Goal: Navigation & Orientation: Understand site structure

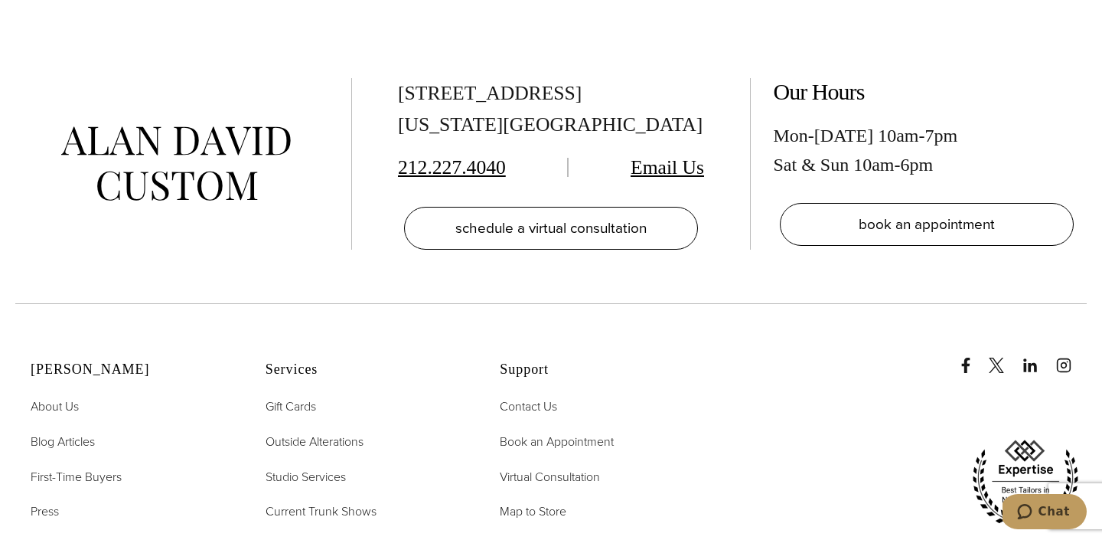
scroll to position [7412, 0]
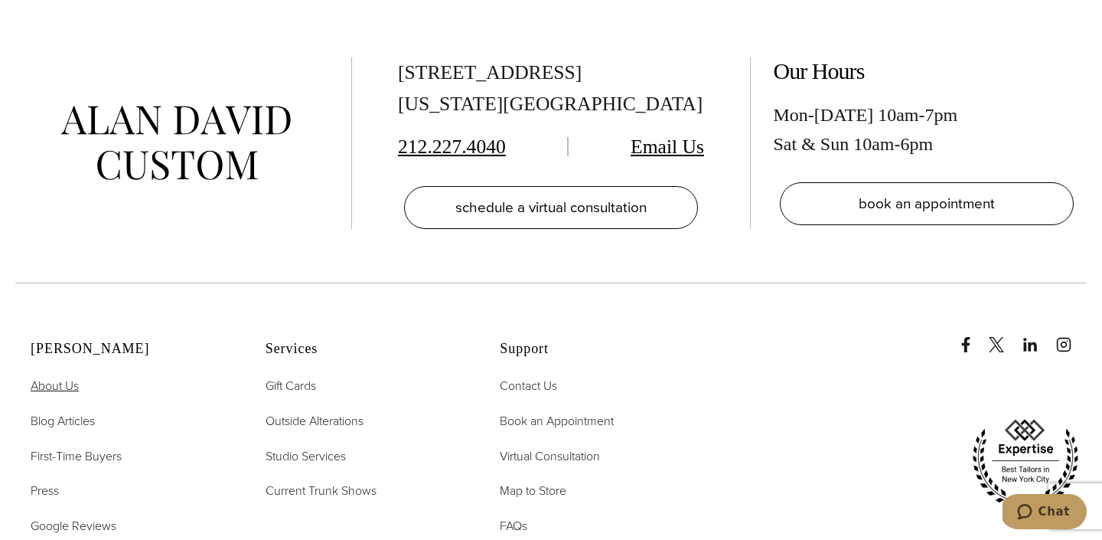
click at [57, 377] on span "About Us" at bounding box center [55, 386] width 48 height 18
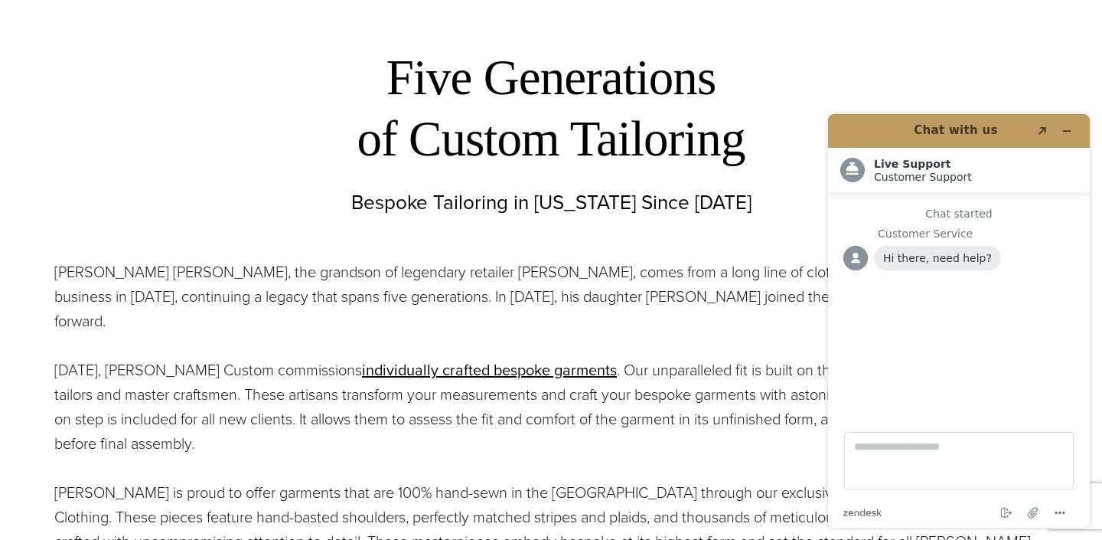
scroll to position [557, 0]
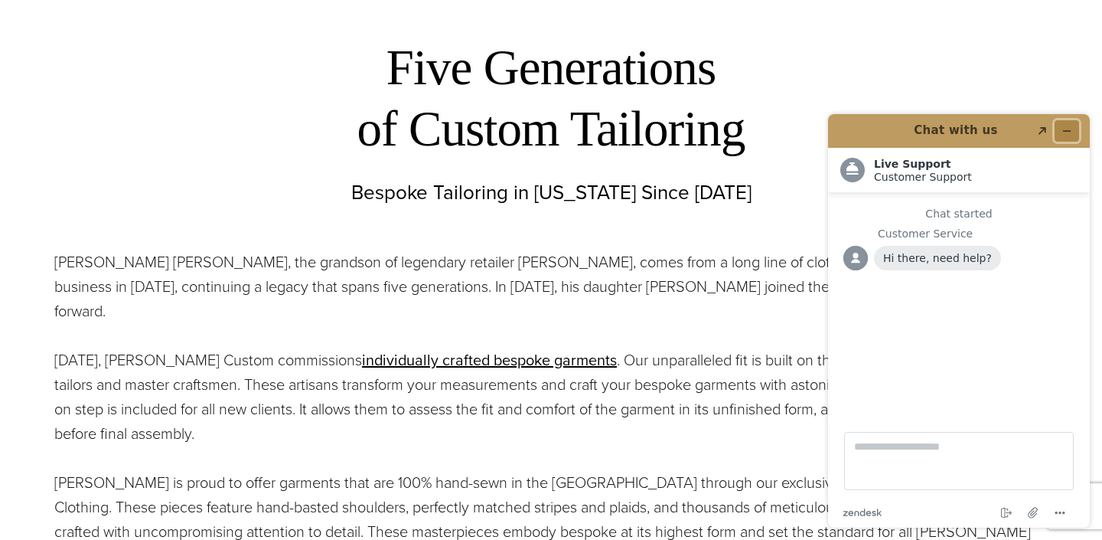
click at [1066, 129] on icon "Minimize widget" at bounding box center [1067, 131] width 11 height 11
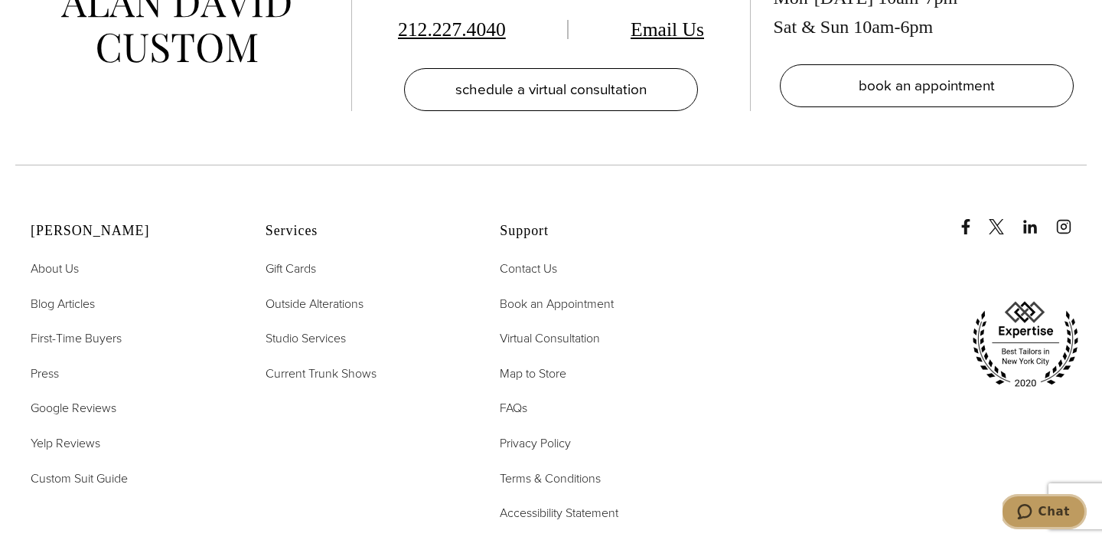
scroll to position [6466, 0]
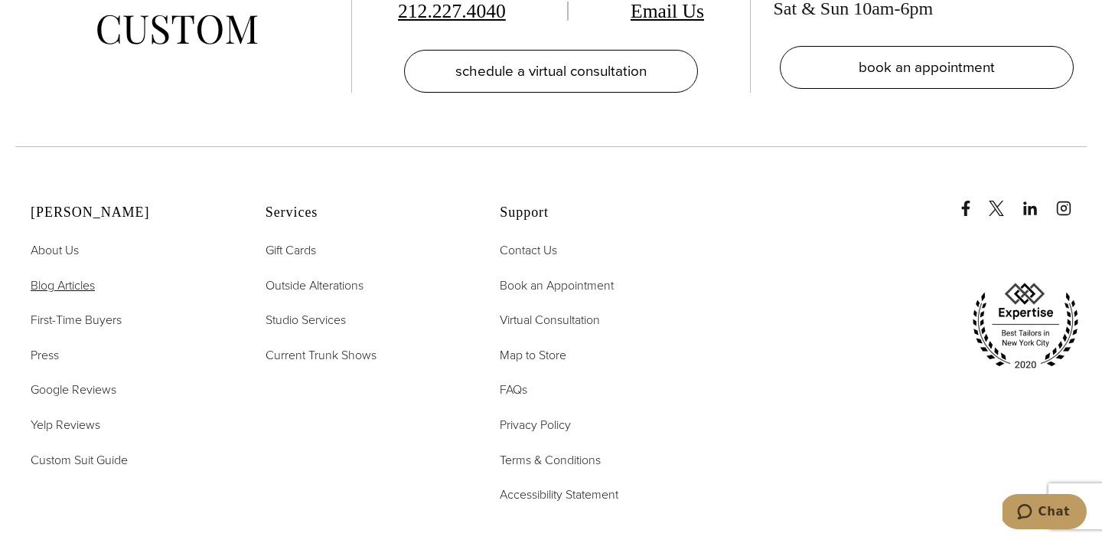
click at [79, 276] on span "Blog Articles" at bounding box center [63, 285] width 64 height 18
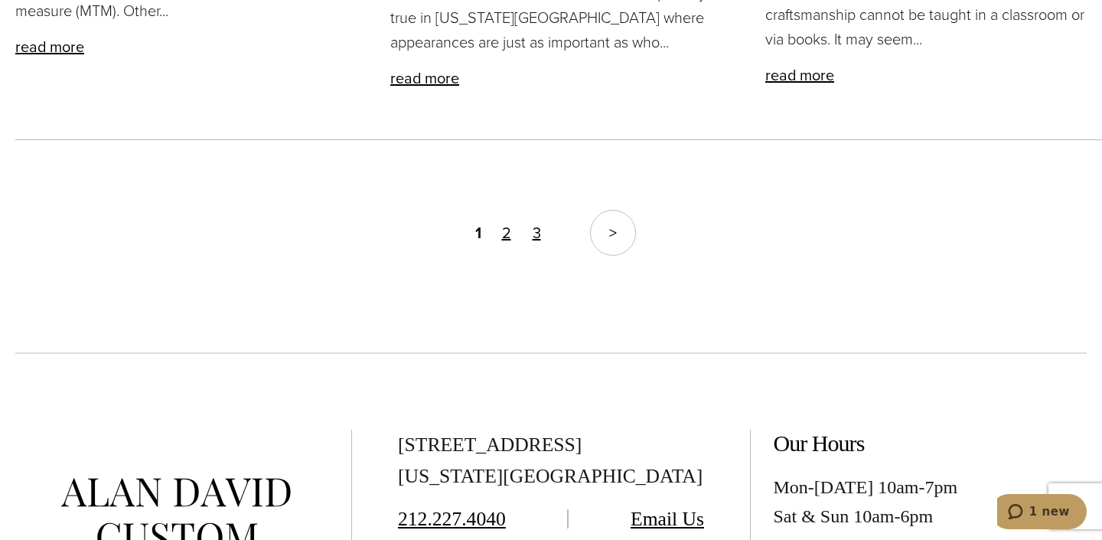
scroll to position [3302, 0]
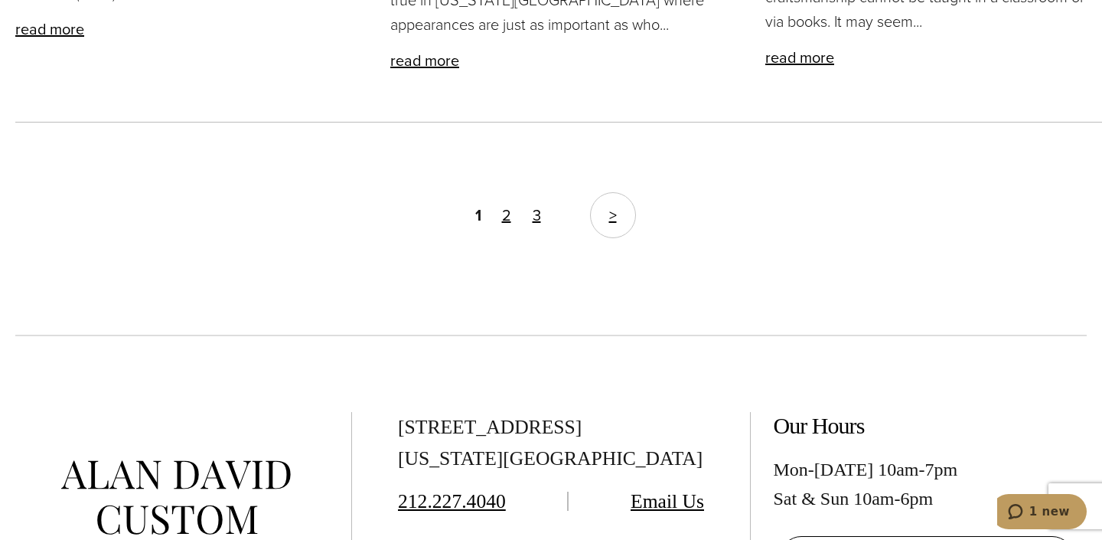
click at [606, 192] on link ">" at bounding box center [613, 215] width 46 height 46
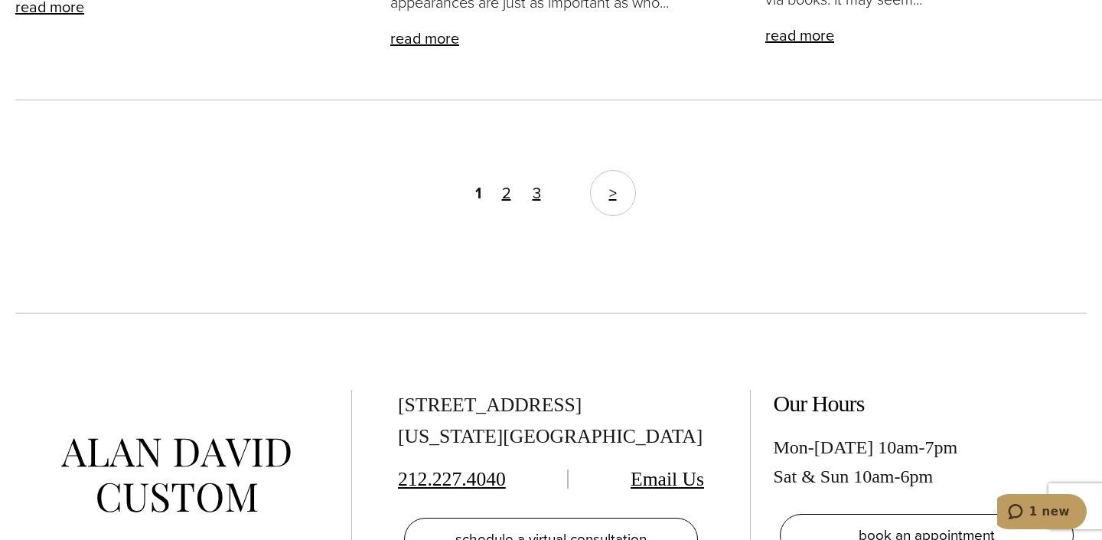
scroll to position [3329, 0]
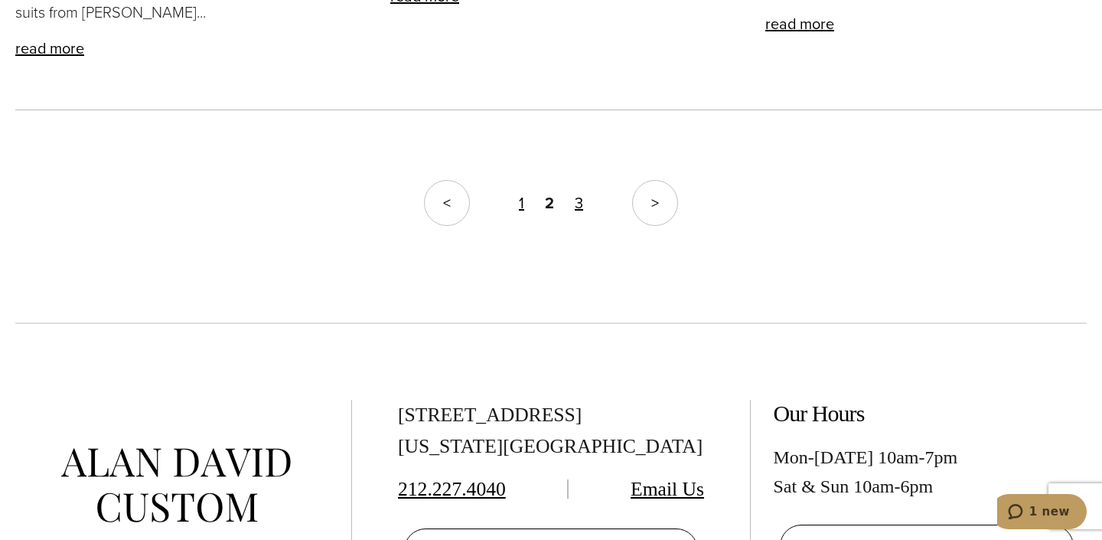
scroll to position [3086, 0]
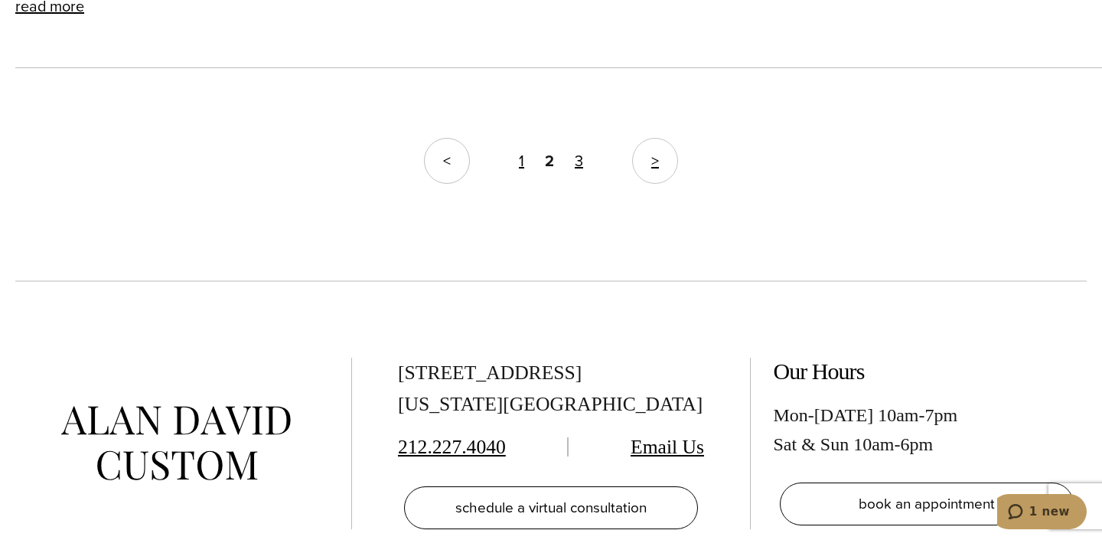
click at [642, 184] on link ">" at bounding box center [655, 161] width 46 height 46
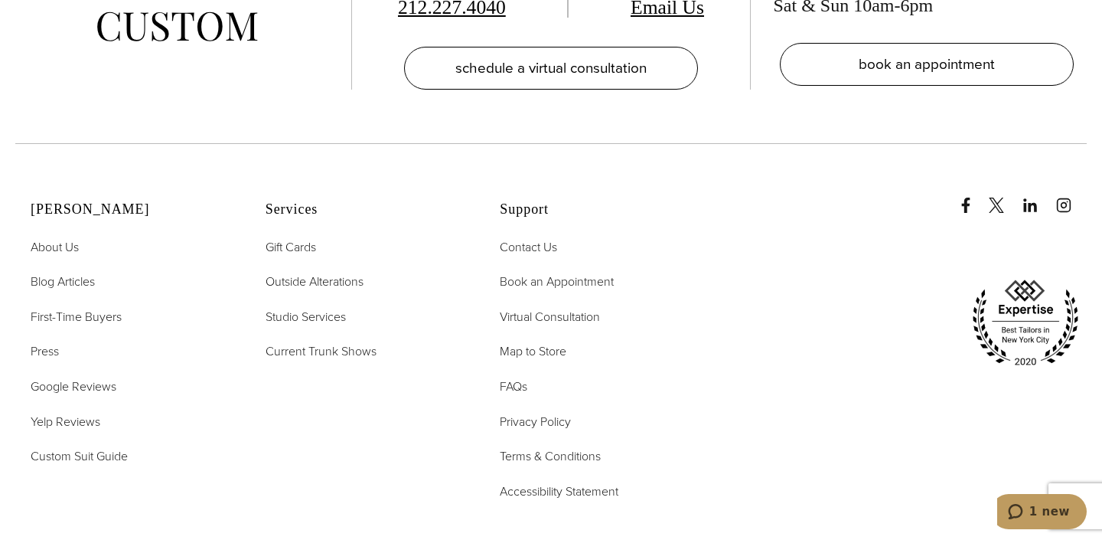
scroll to position [2929, 0]
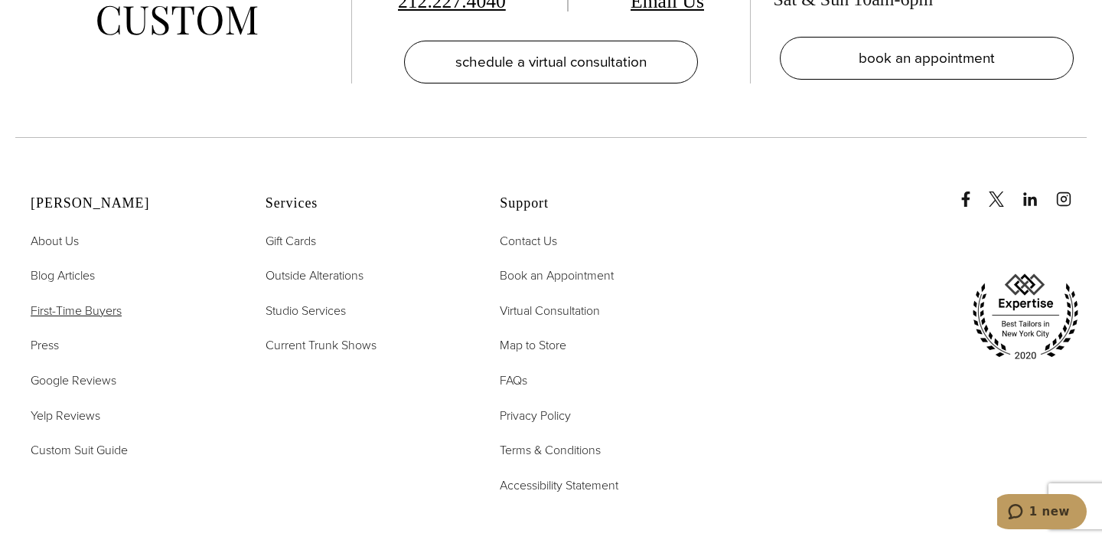
click at [71, 309] on span "First-Time Buyers" at bounding box center [76, 311] width 91 height 18
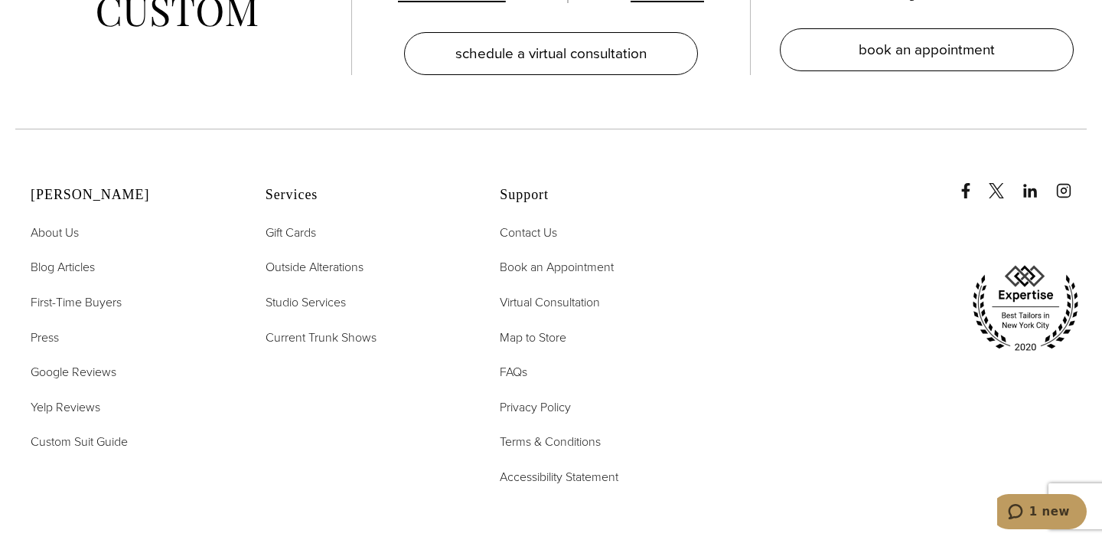
scroll to position [3276, 0]
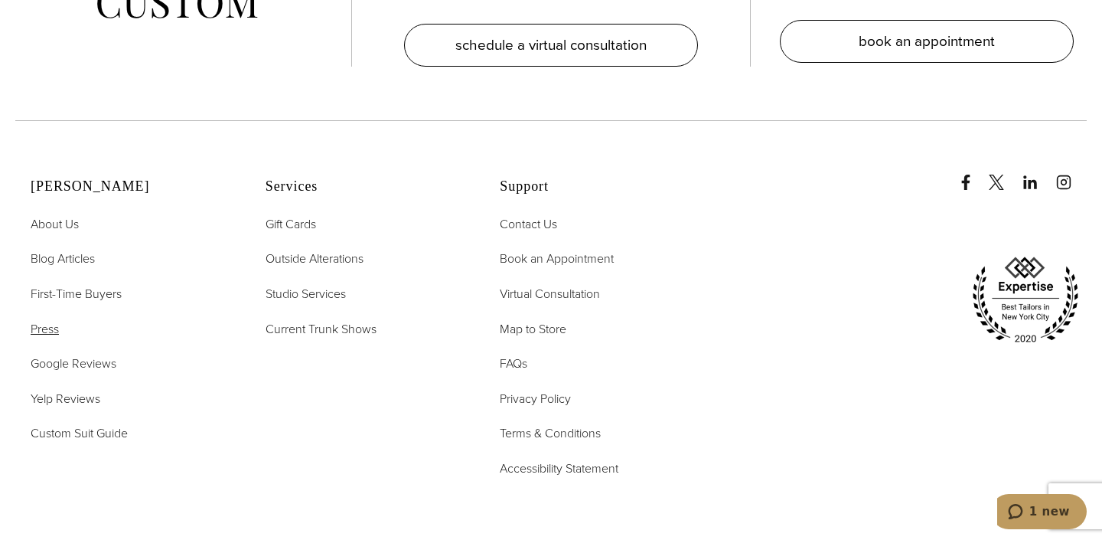
click at [43, 320] on span "Press" at bounding box center [45, 329] width 28 height 18
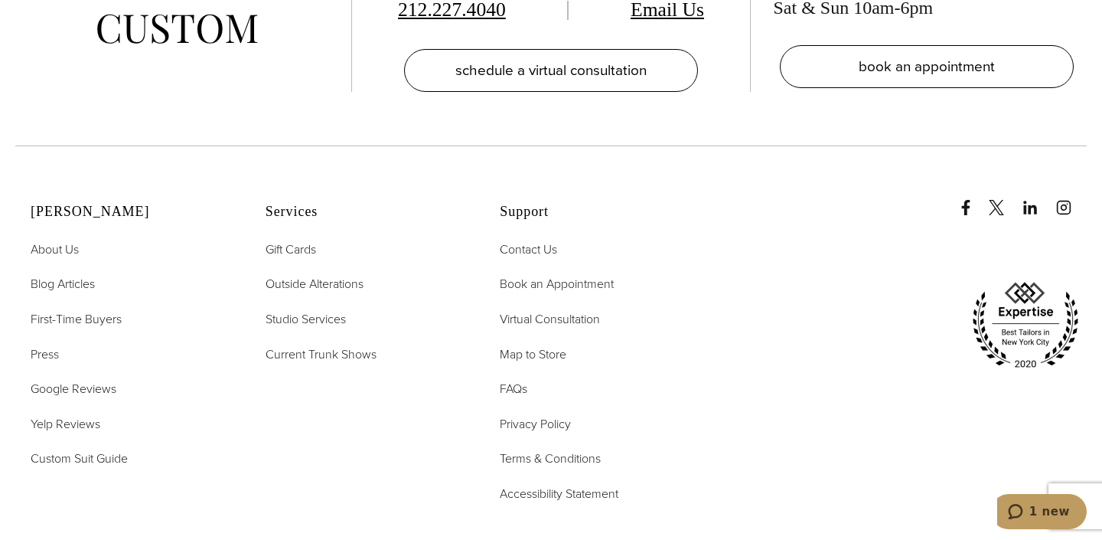
scroll to position [3620, 0]
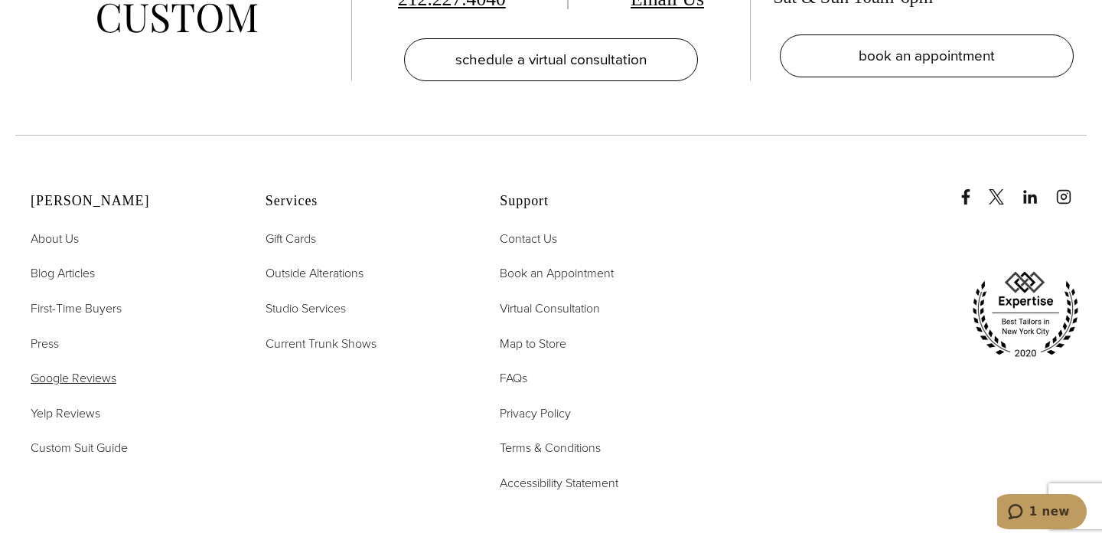
click at [87, 369] on span "Google Reviews" at bounding box center [74, 378] width 86 height 18
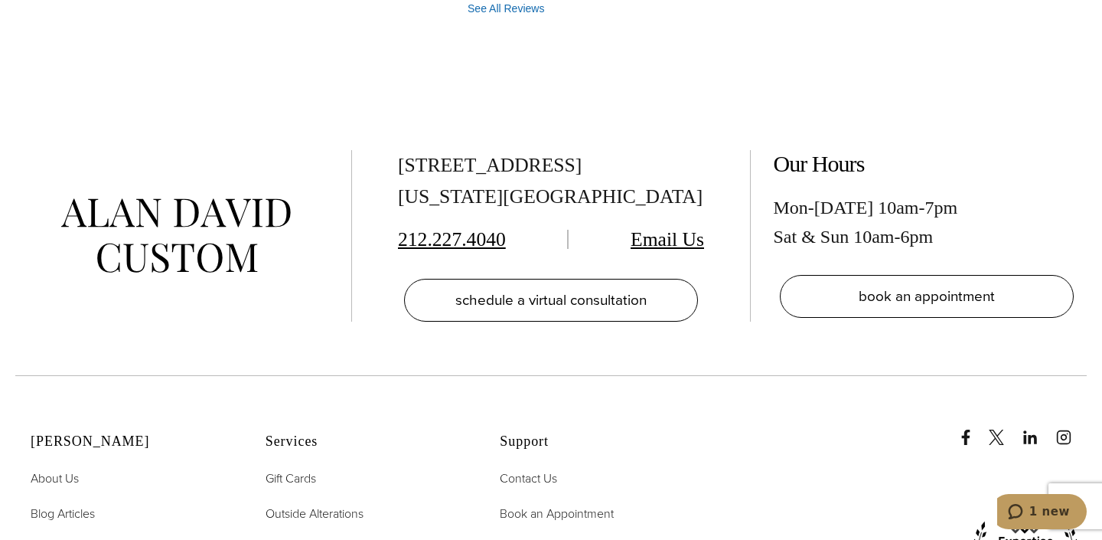
scroll to position [8507, 0]
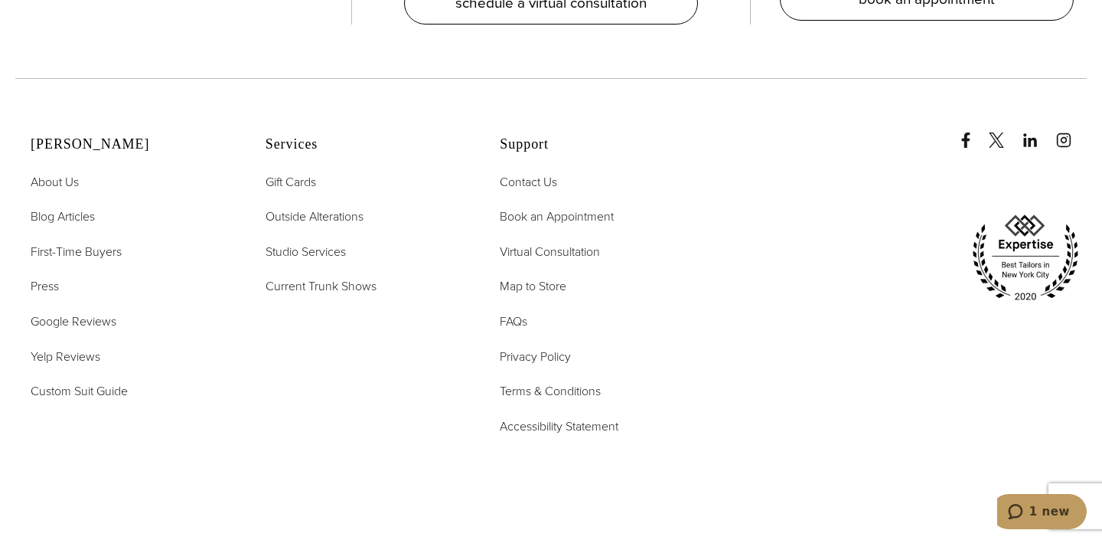
scroll to position [2752, 0]
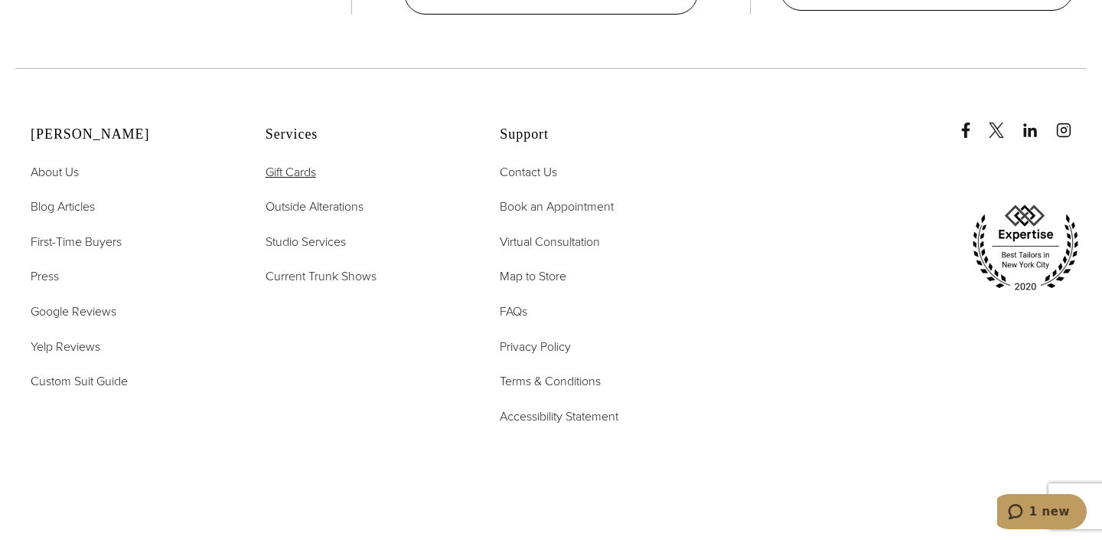
click at [284, 163] on span "Gift Cards" at bounding box center [291, 172] width 51 height 18
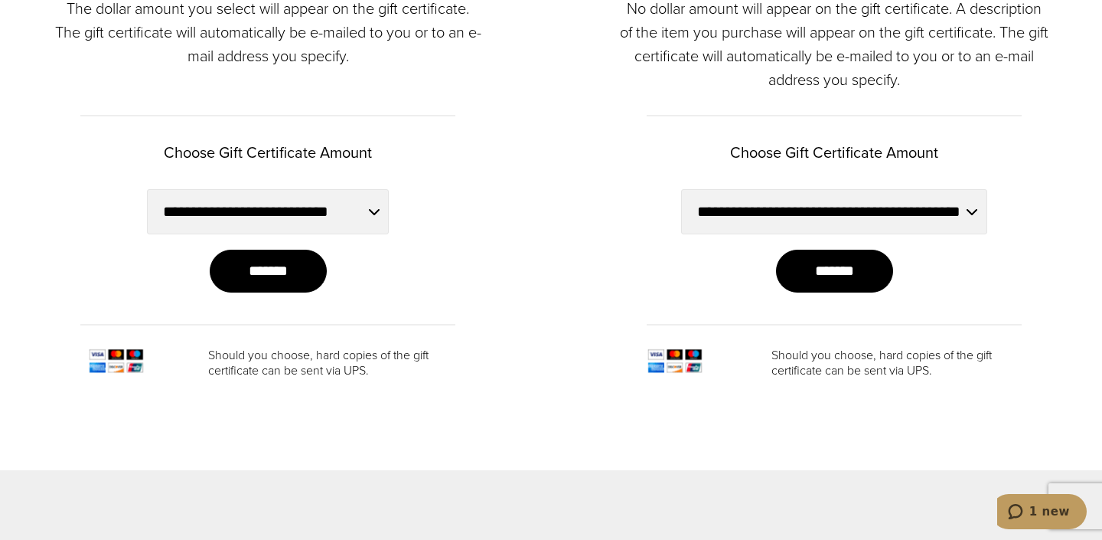
scroll to position [1084, 0]
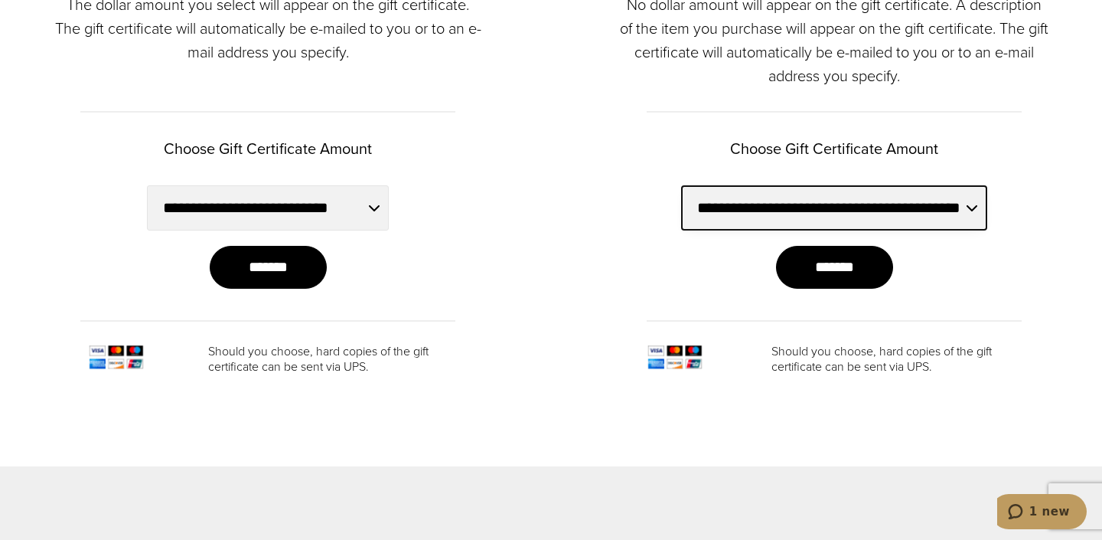
click at [725, 209] on select "**********" at bounding box center [834, 207] width 306 height 45
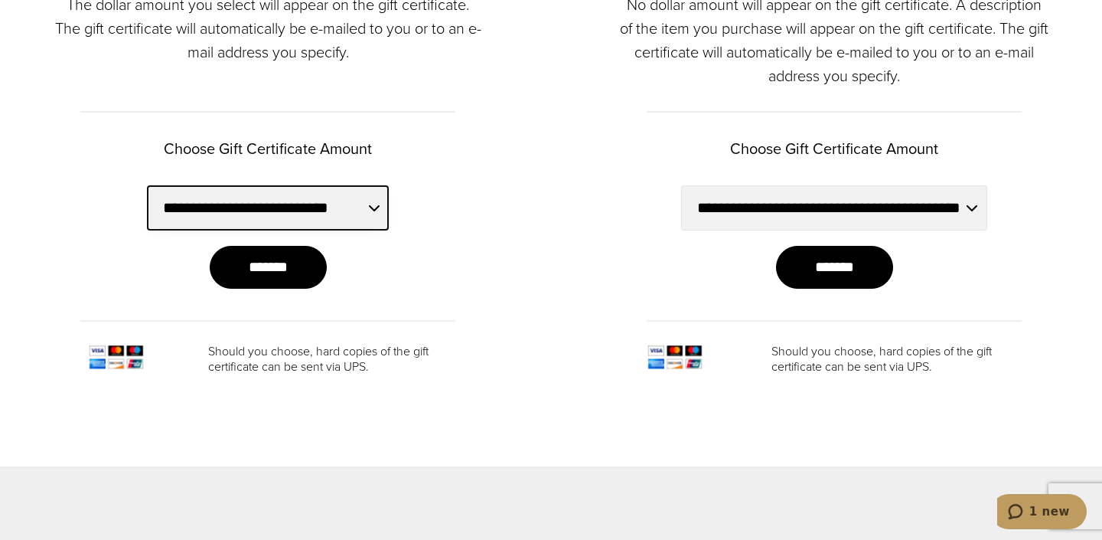
click at [313, 211] on select "**********" at bounding box center [268, 207] width 243 height 45
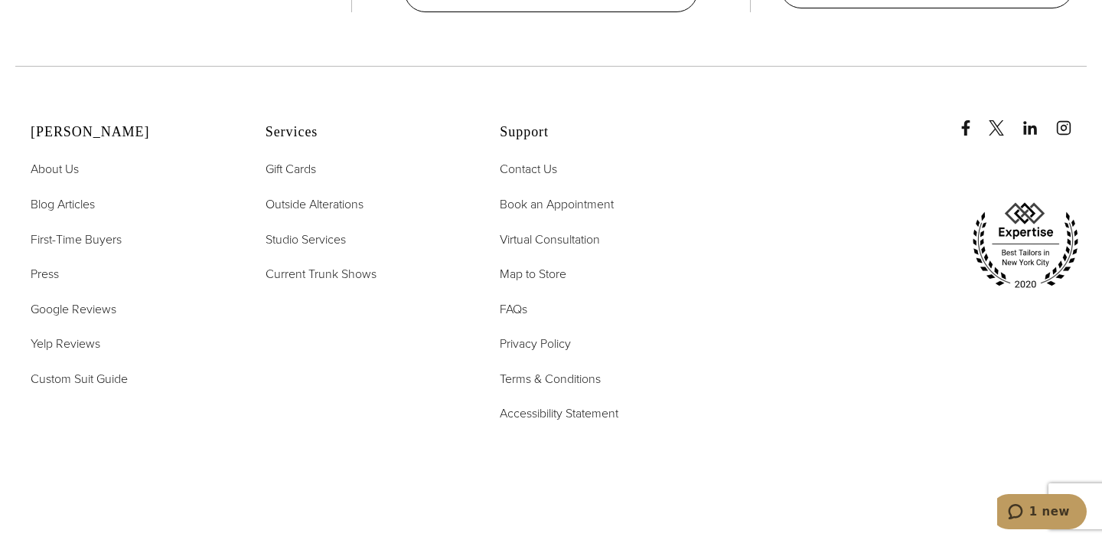
scroll to position [3058, 0]
click at [324, 200] on span "Outside Alterations" at bounding box center [315, 203] width 98 height 18
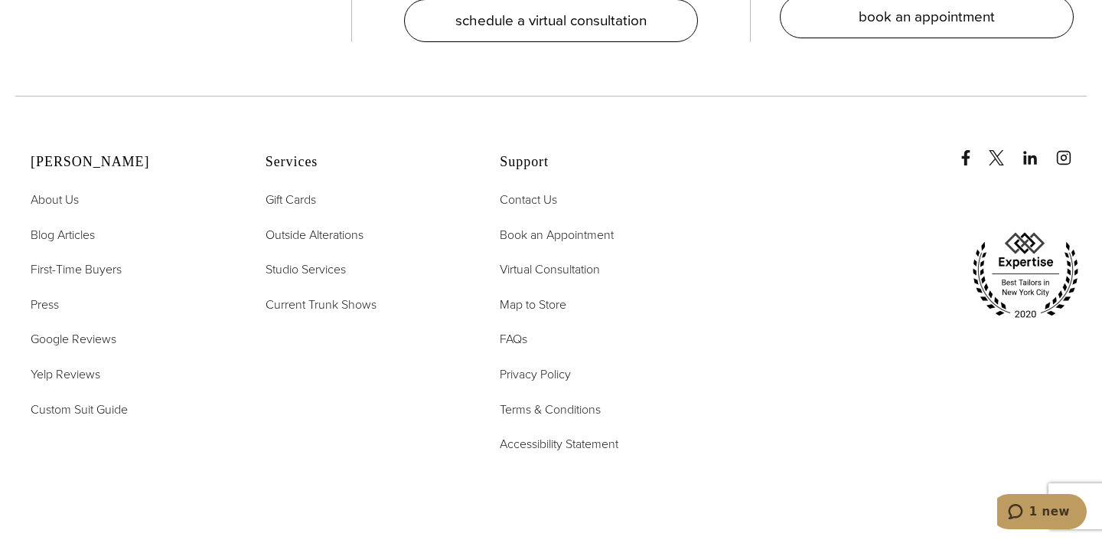
scroll to position [2879, 0]
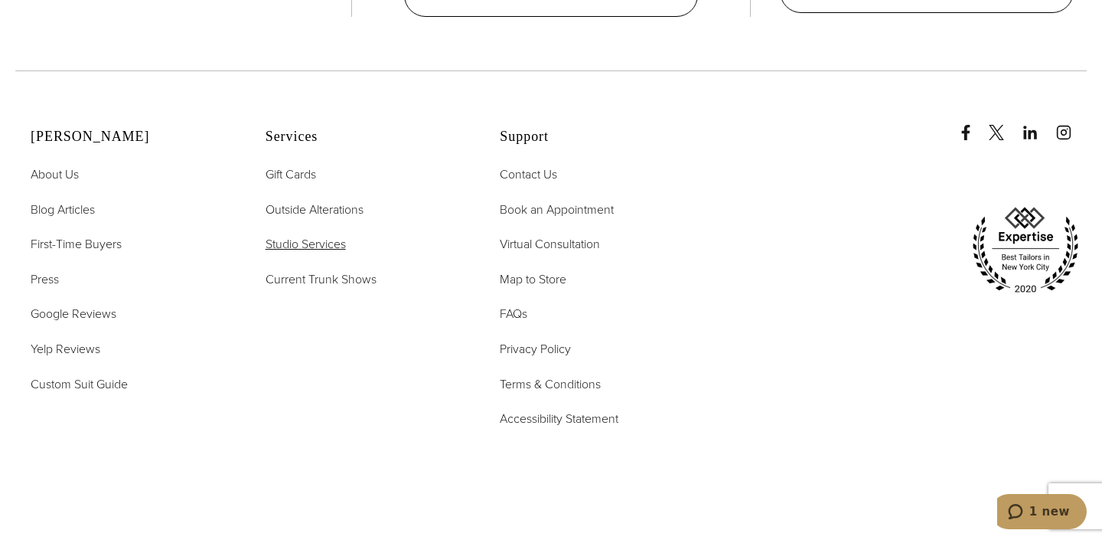
click at [279, 246] on span "Studio Services" at bounding box center [306, 244] width 80 height 18
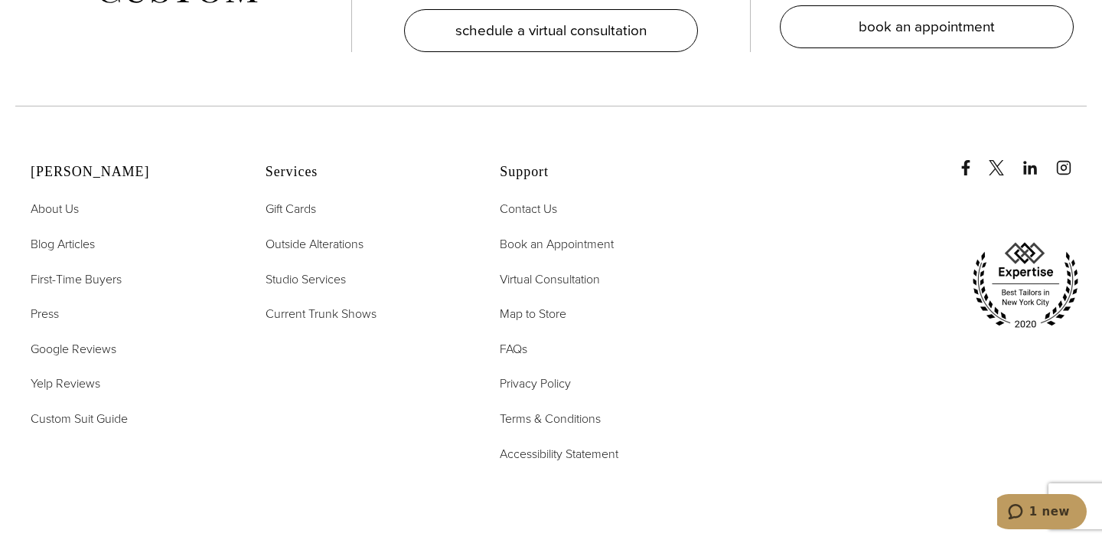
scroll to position [6914, 0]
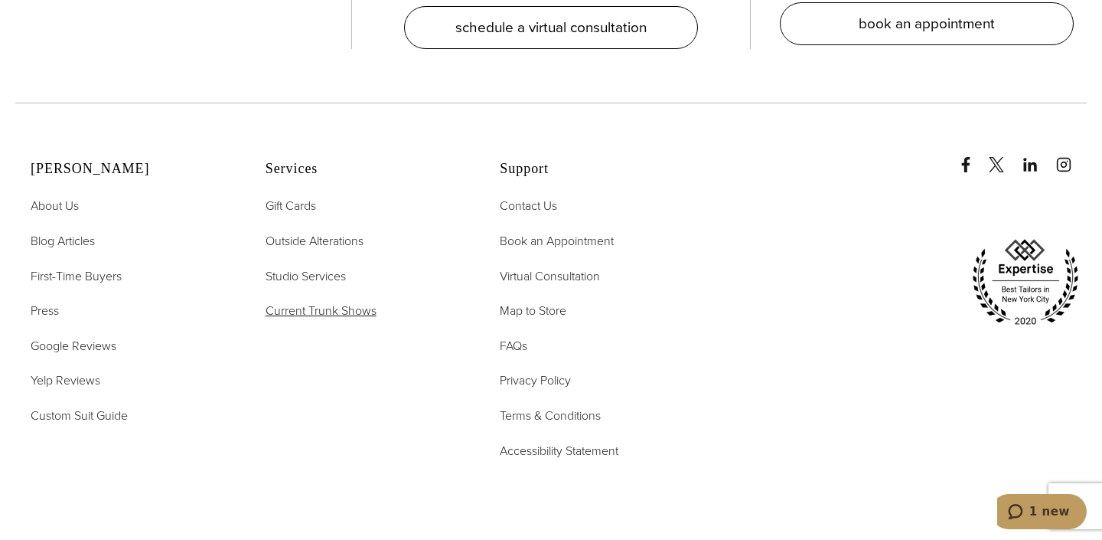
click at [319, 302] on span "Current Trunk Shows" at bounding box center [321, 311] width 111 height 18
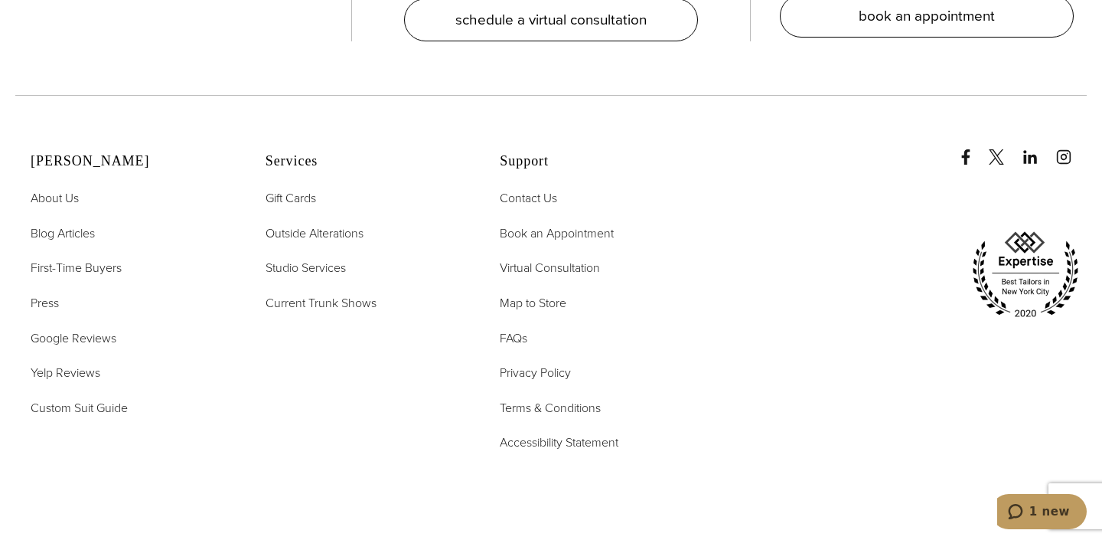
scroll to position [5736, 0]
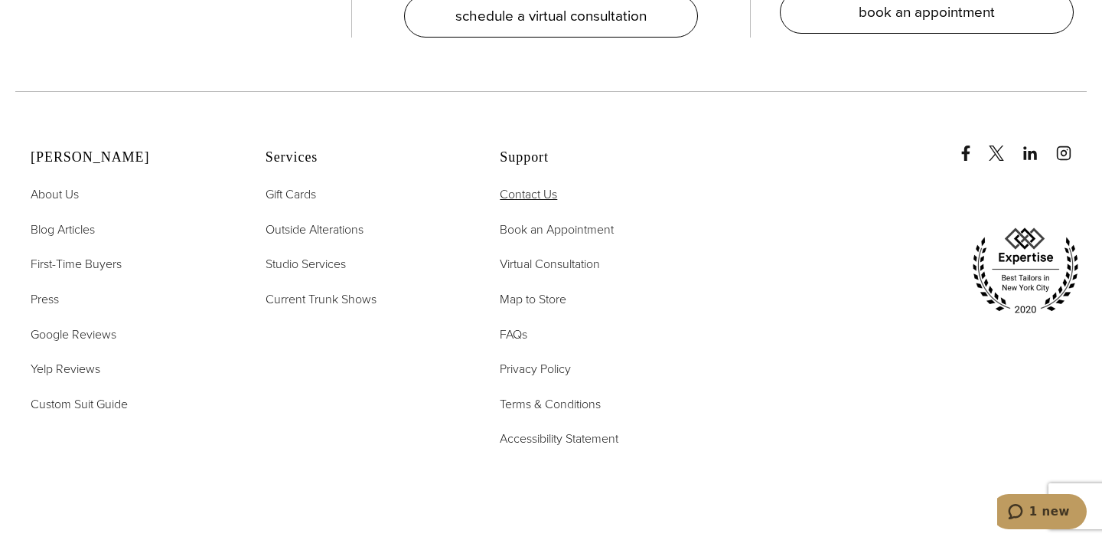
click at [540, 185] on span "Contact Us" at bounding box center [528, 194] width 57 height 18
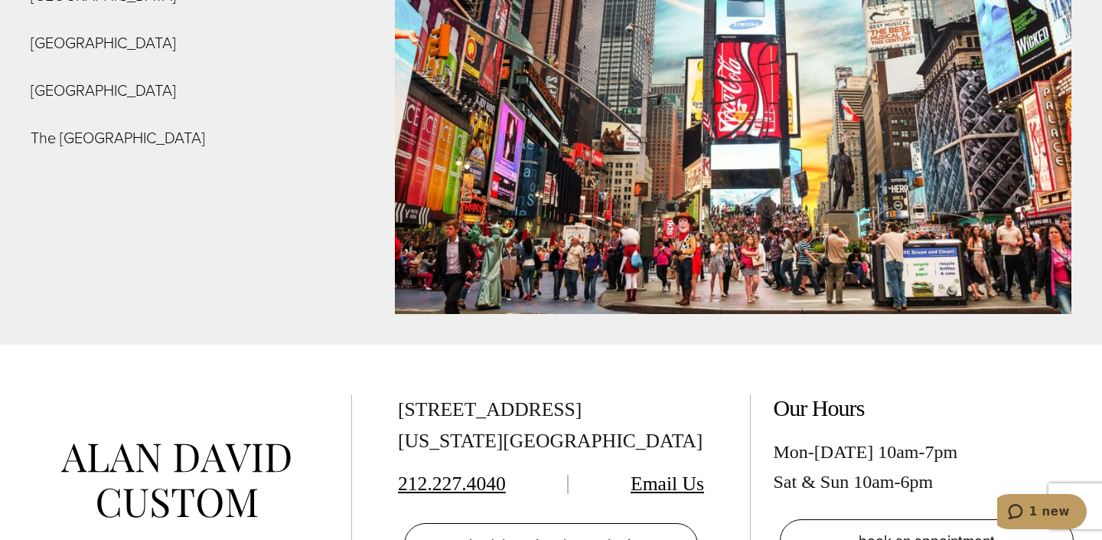
scroll to position [5754, 0]
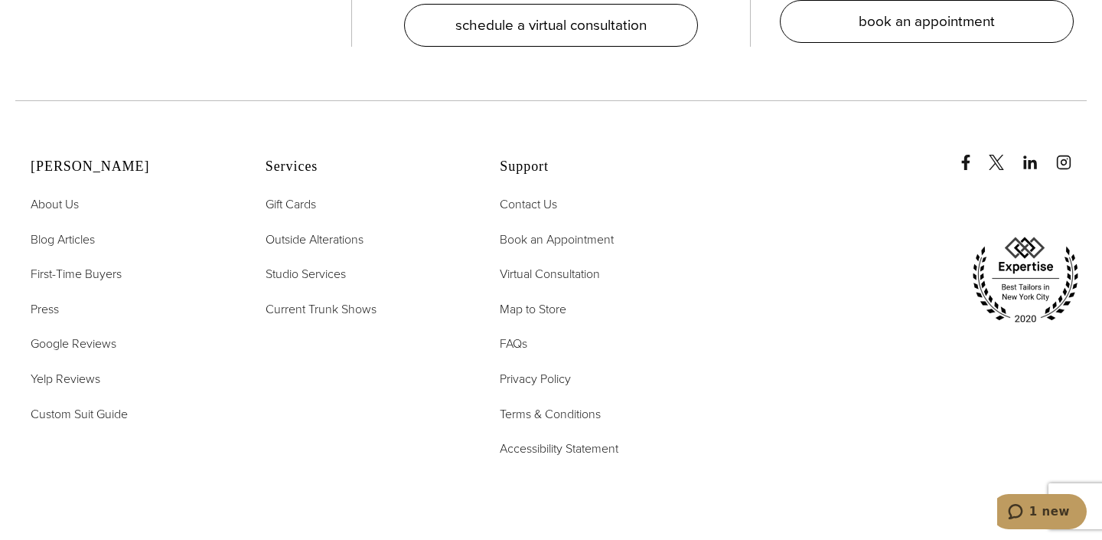
scroll to position [3146, 0]
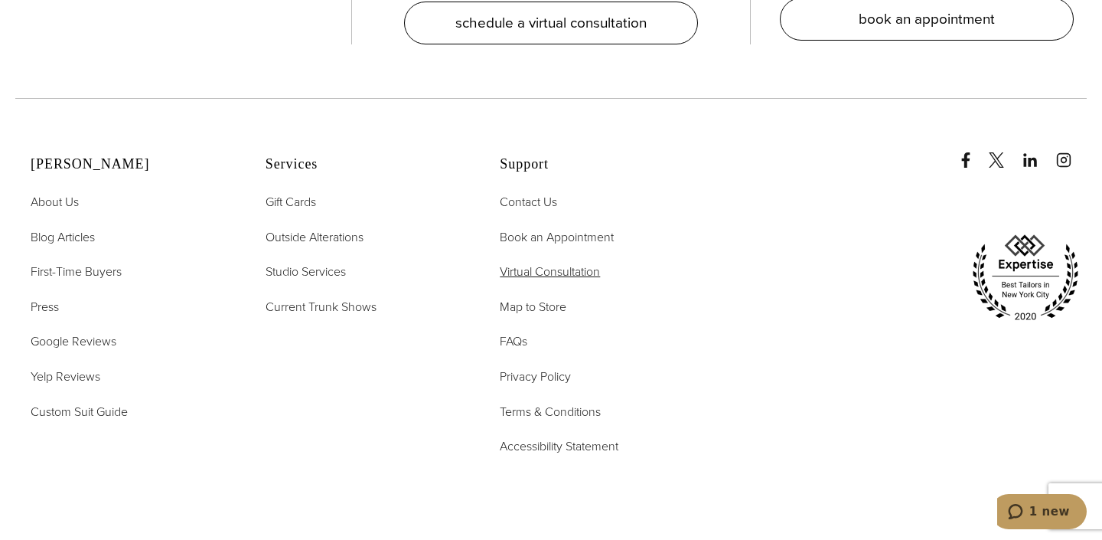
click at [579, 263] on span "Virtual Consultation" at bounding box center [550, 272] width 100 height 18
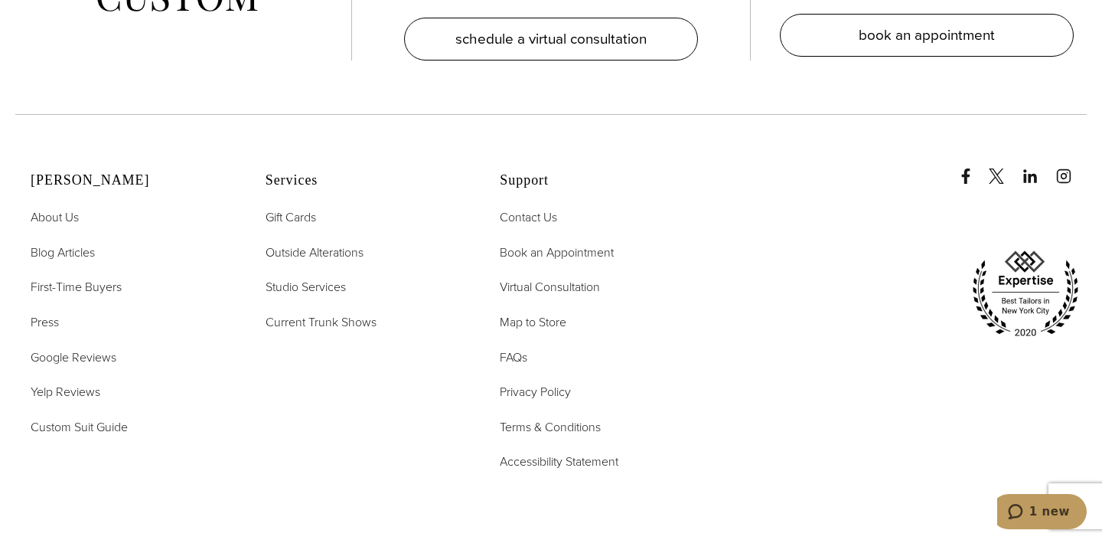
scroll to position [3197, 0]
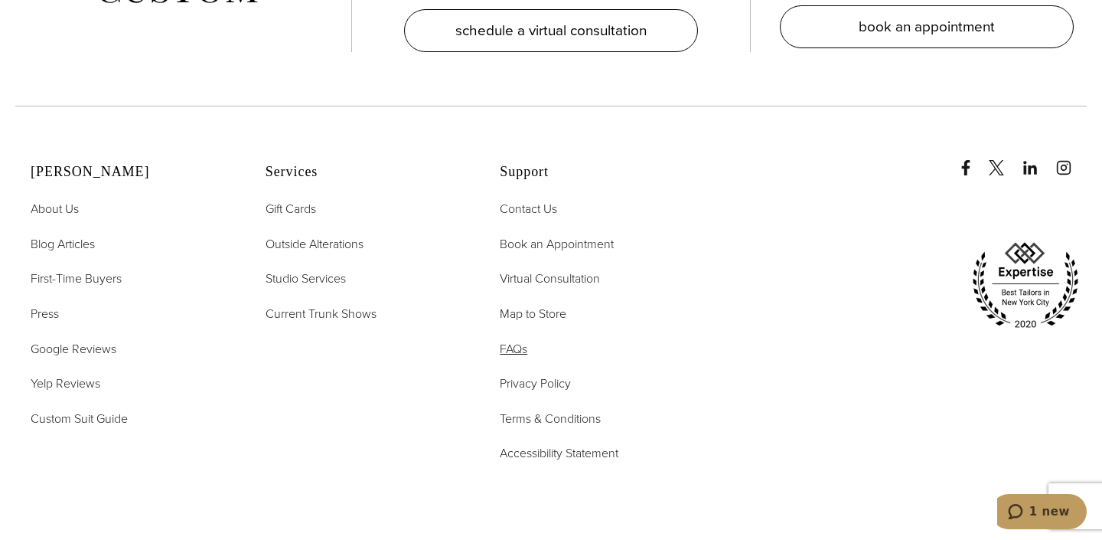
click at [522, 340] on span "FAQs" at bounding box center [514, 349] width 28 height 18
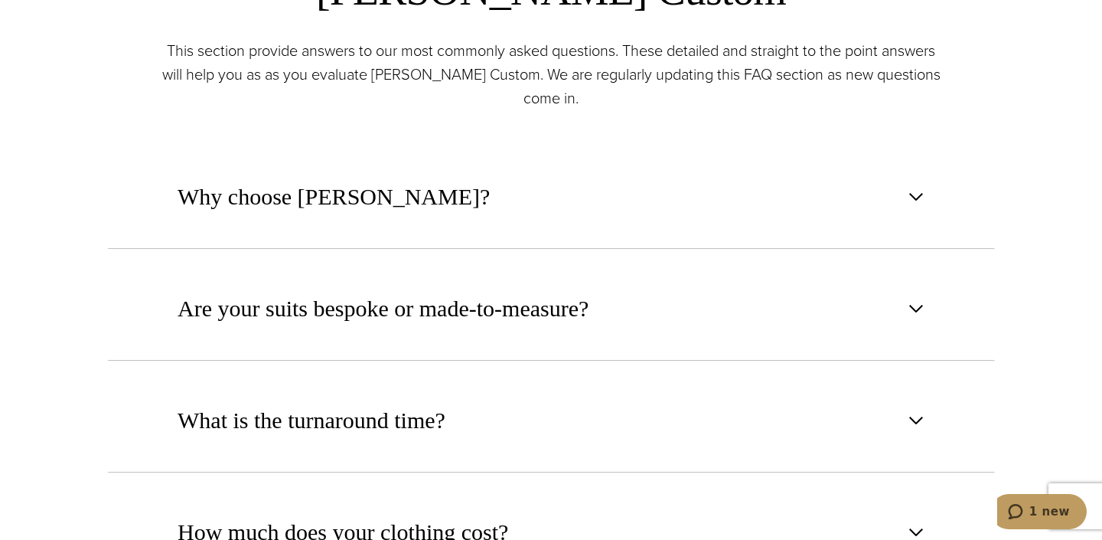
scroll to position [687, 0]
click at [917, 198] on span "button" at bounding box center [916, 196] width 18 height 18
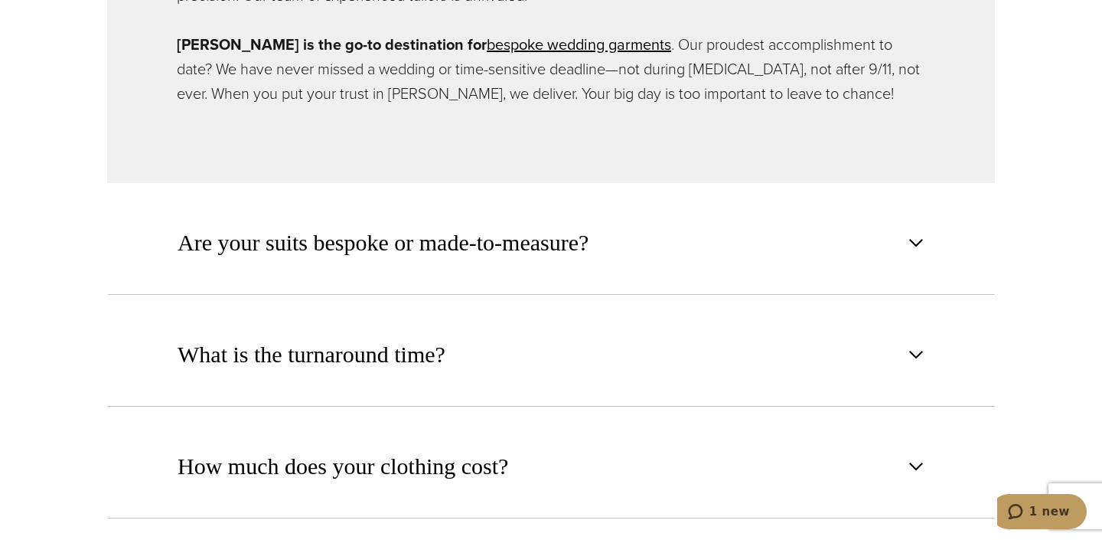
scroll to position [1345, 0]
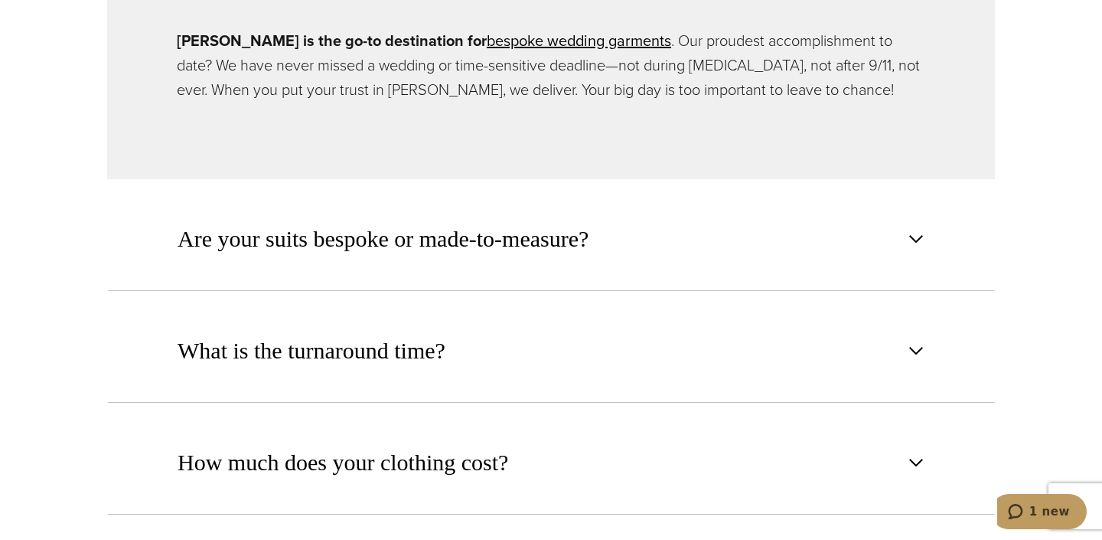
click at [911, 230] on span "button" at bounding box center [916, 239] width 18 height 18
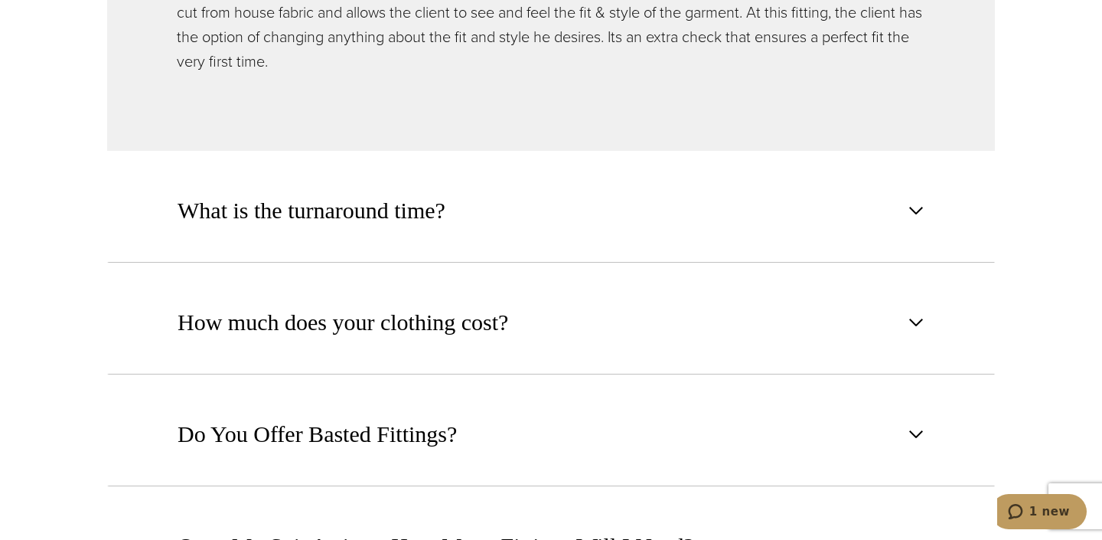
scroll to position [1285, 0]
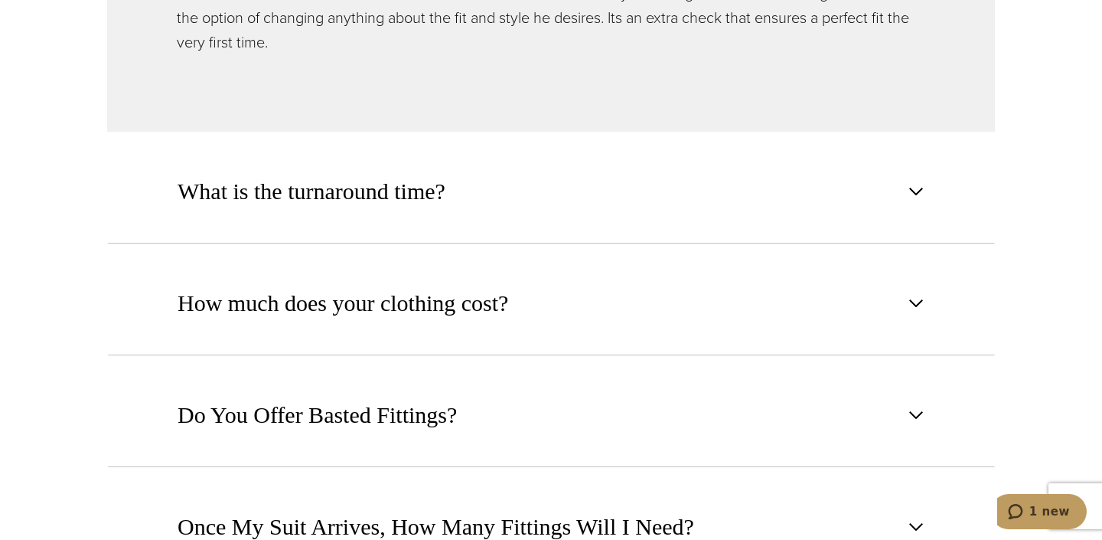
click at [919, 192] on span "button" at bounding box center [916, 191] width 18 height 18
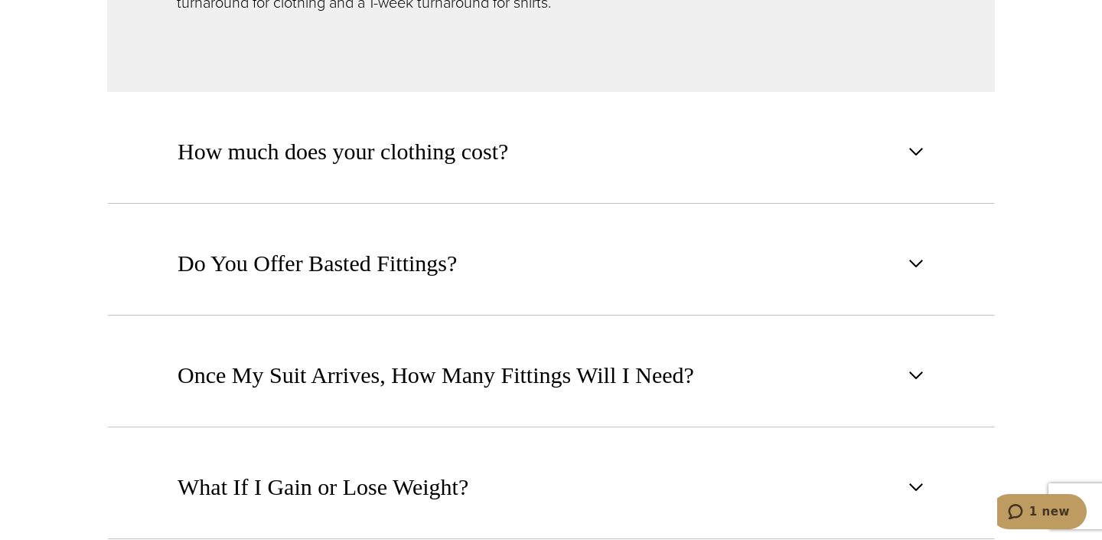
scroll to position [1196, 0]
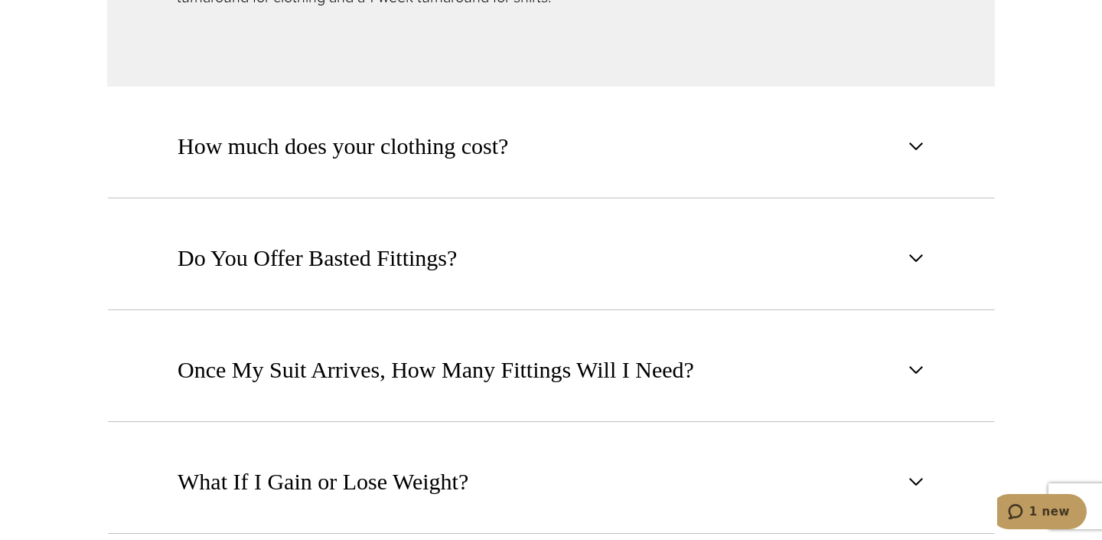
click at [911, 142] on span "button" at bounding box center [916, 146] width 18 height 18
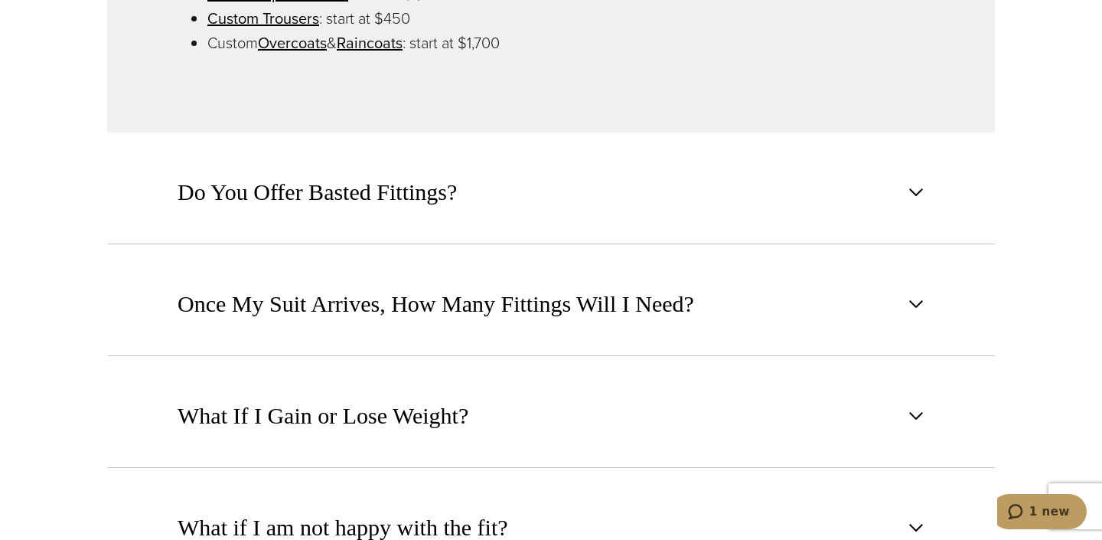
scroll to position [1441, 0]
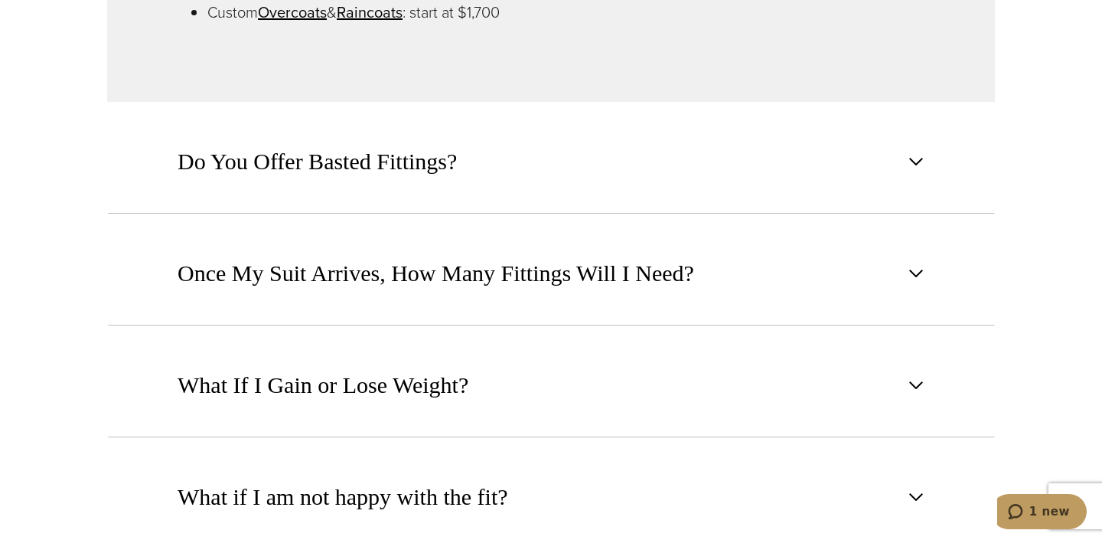
click at [908, 158] on span "button" at bounding box center [916, 161] width 18 height 18
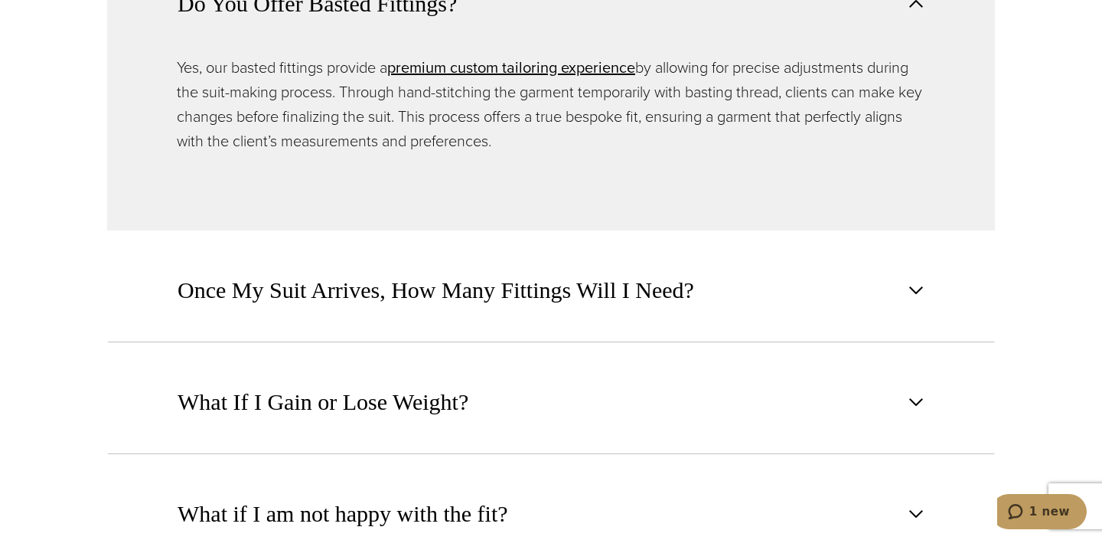
scroll to position [1322, 0]
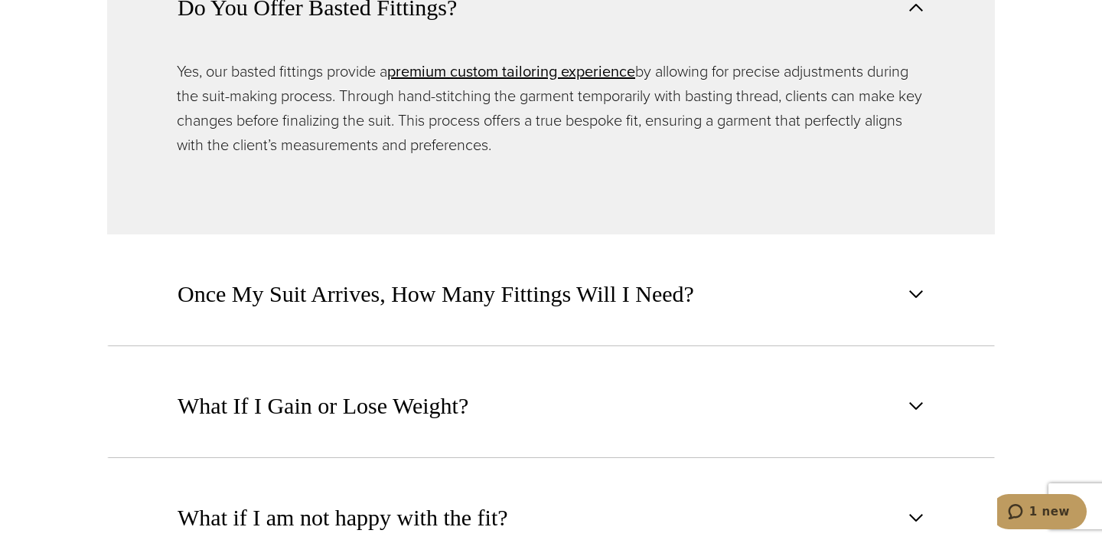
click at [919, 298] on span "button" at bounding box center [916, 294] width 18 height 18
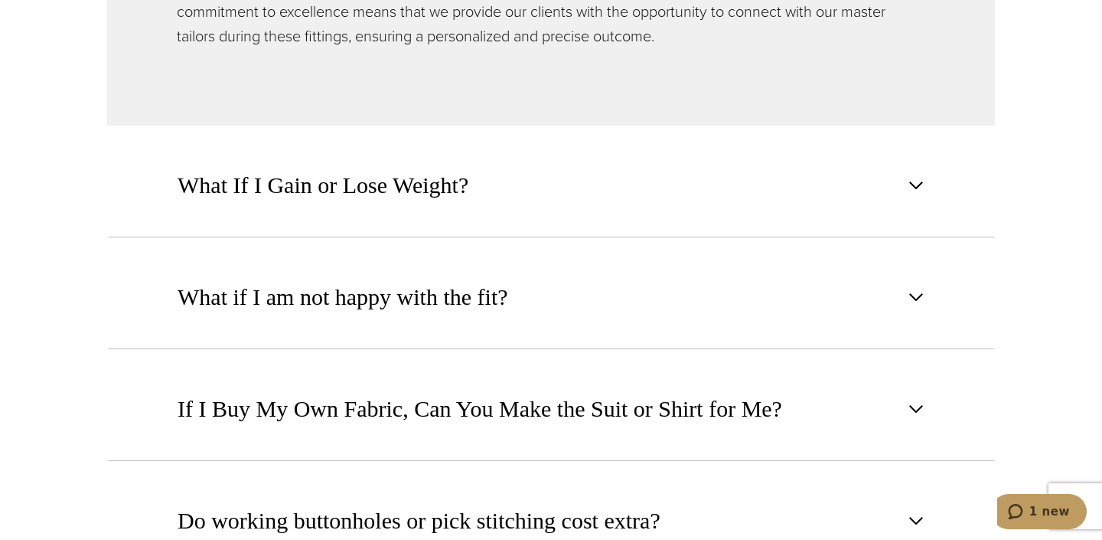
scroll to position [1523, 0]
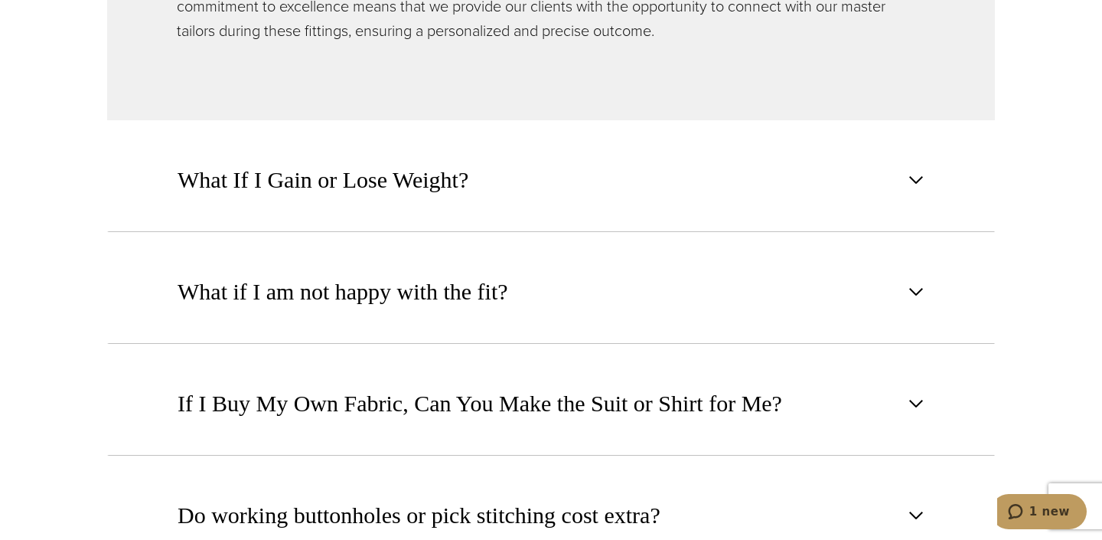
click at [918, 178] on span "button" at bounding box center [916, 180] width 18 height 18
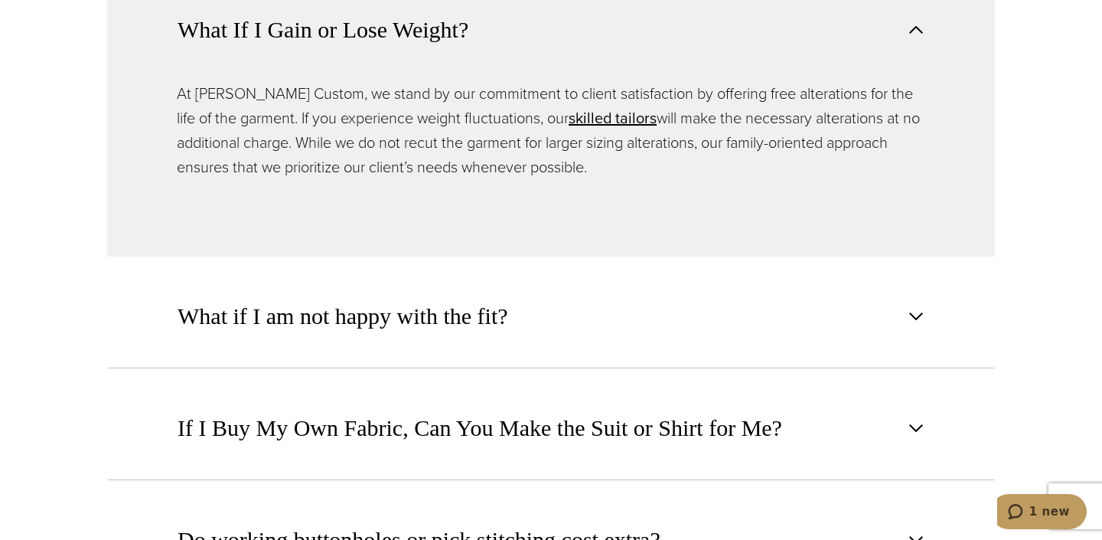
click at [918, 313] on span "button" at bounding box center [916, 316] width 18 height 18
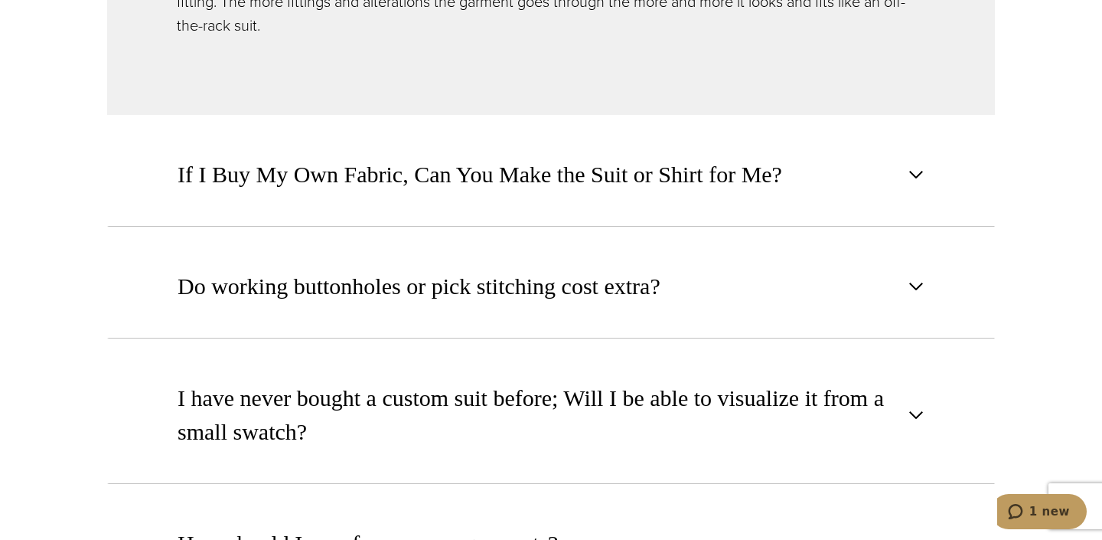
scroll to position [1790, 0]
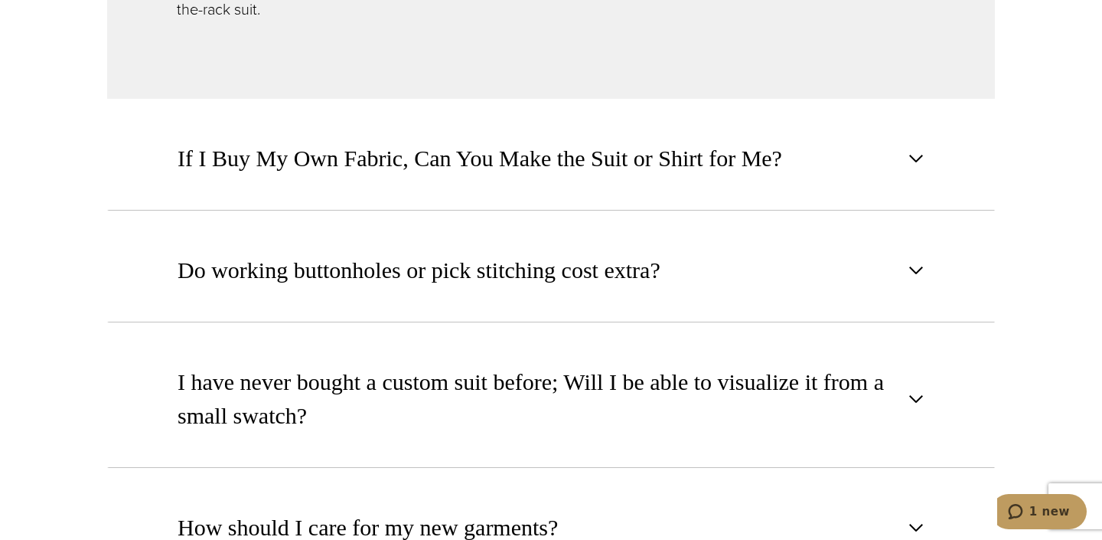
click at [920, 149] on span "button" at bounding box center [916, 158] width 18 height 18
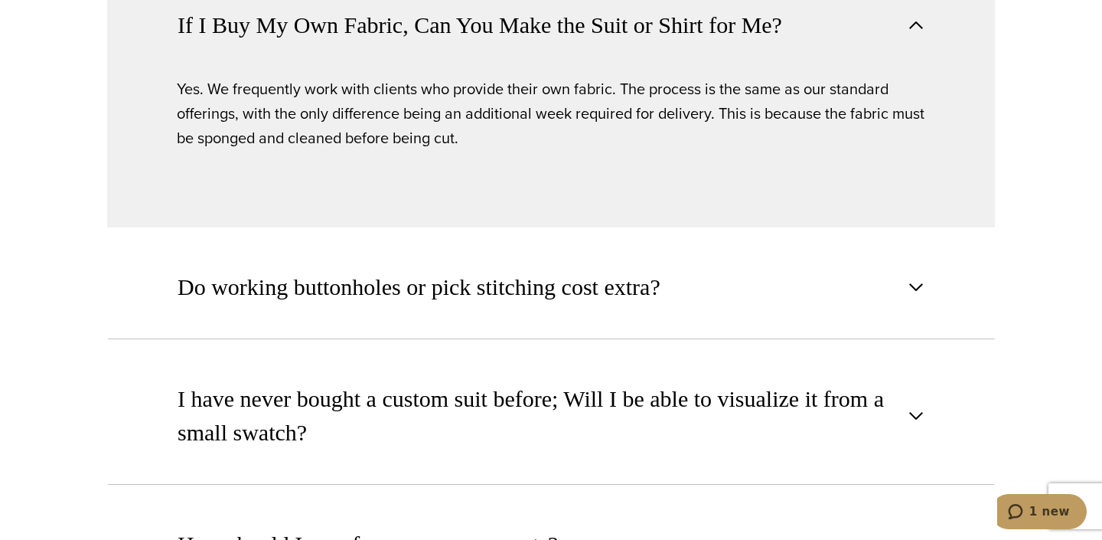
scroll to position [1752, 0]
click at [914, 290] on span "button" at bounding box center [916, 287] width 18 height 18
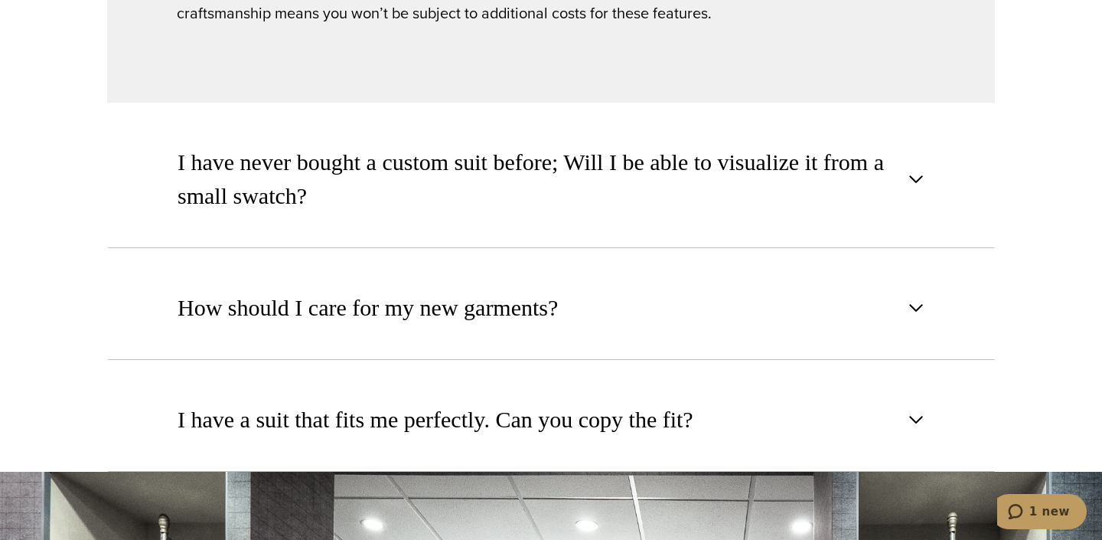
scroll to position [2000, 0]
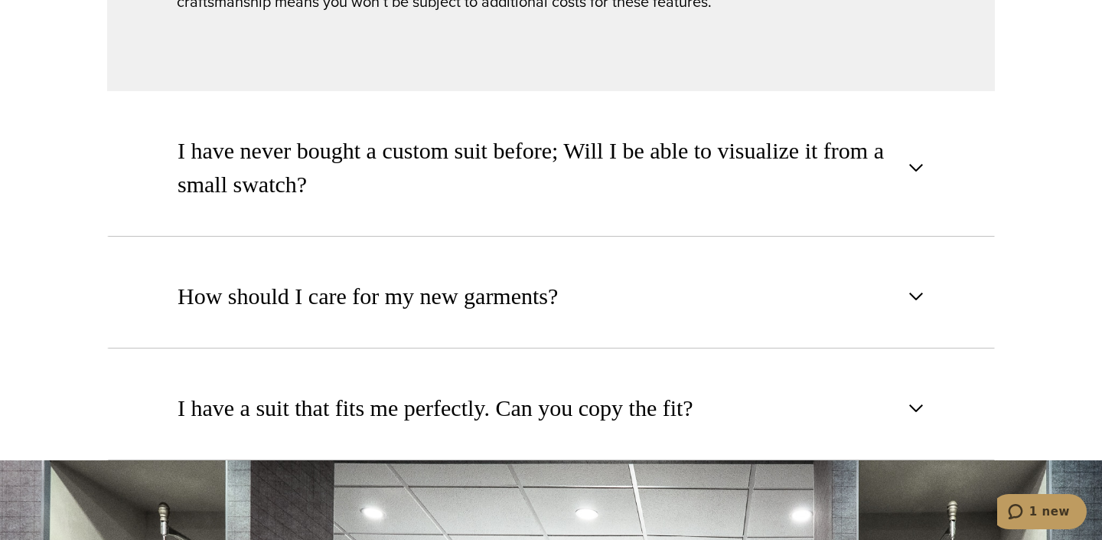
click at [918, 168] on span "button" at bounding box center [916, 167] width 18 height 18
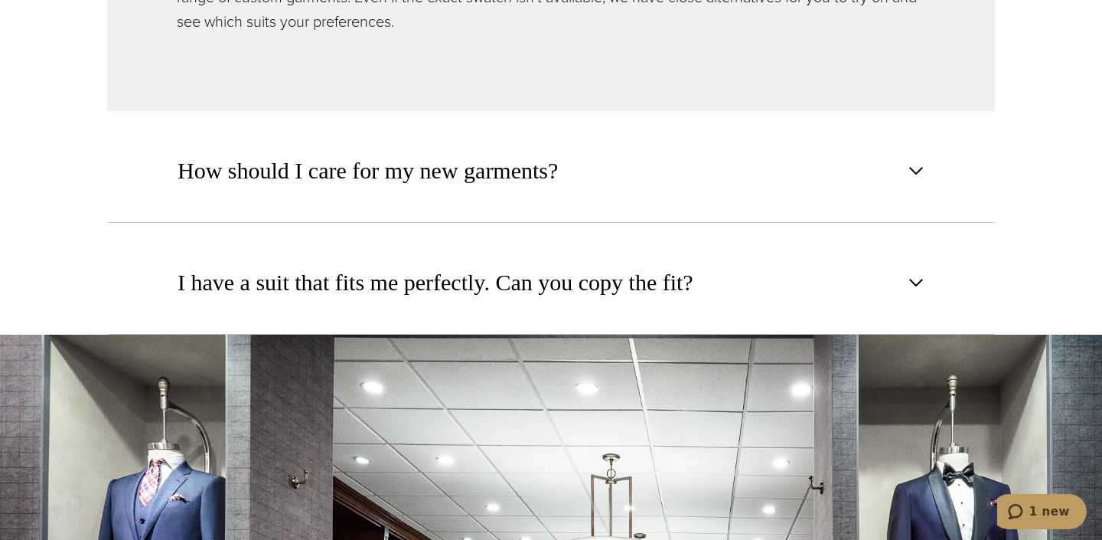
scroll to position [2128, 0]
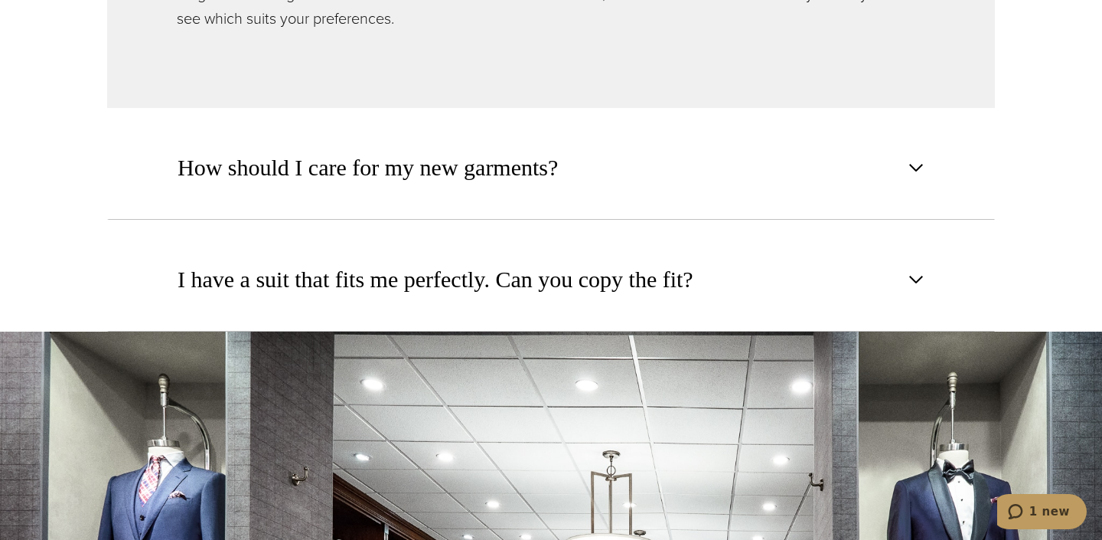
click at [918, 165] on span "button" at bounding box center [916, 167] width 18 height 18
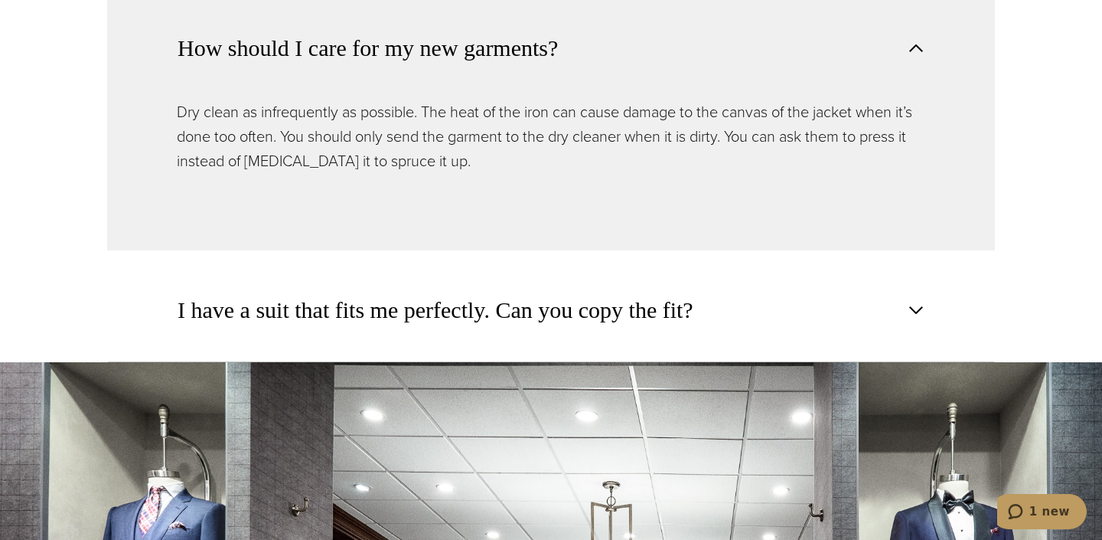
scroll to position [2089, 0]
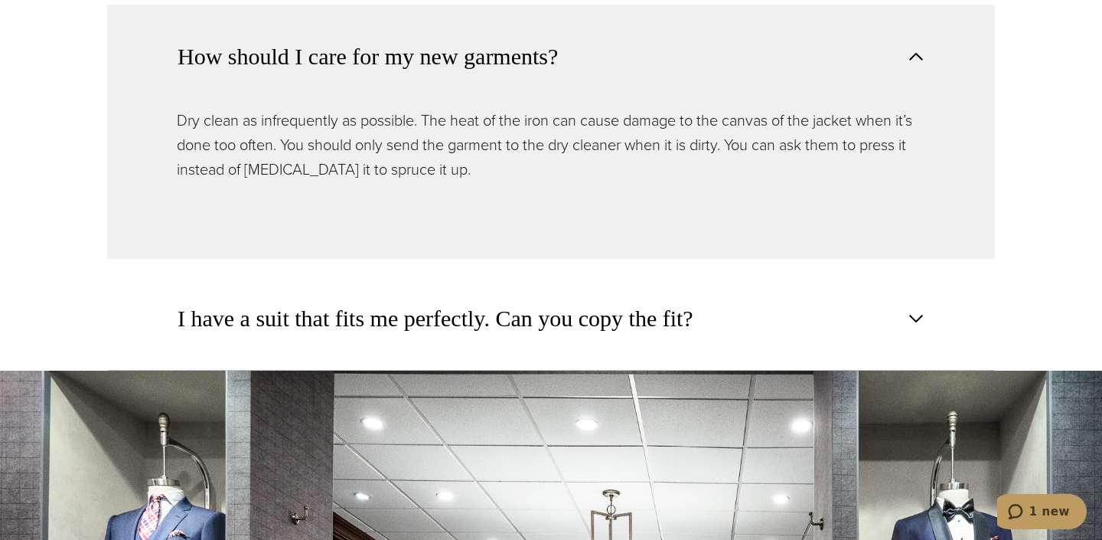
click at [918, 315] on span "button" at bounding box center [916, 318] width 18 height 18
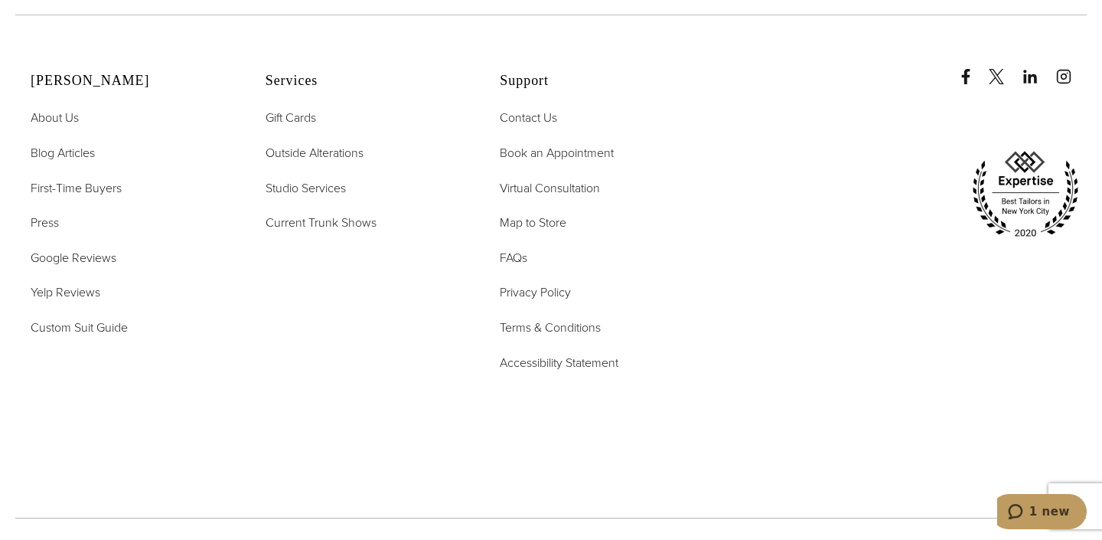
scroll to position [3237, 0]
click at [550, 285] on span "Privacy Policy" at bounding box center [535, 290] width 71 height 18
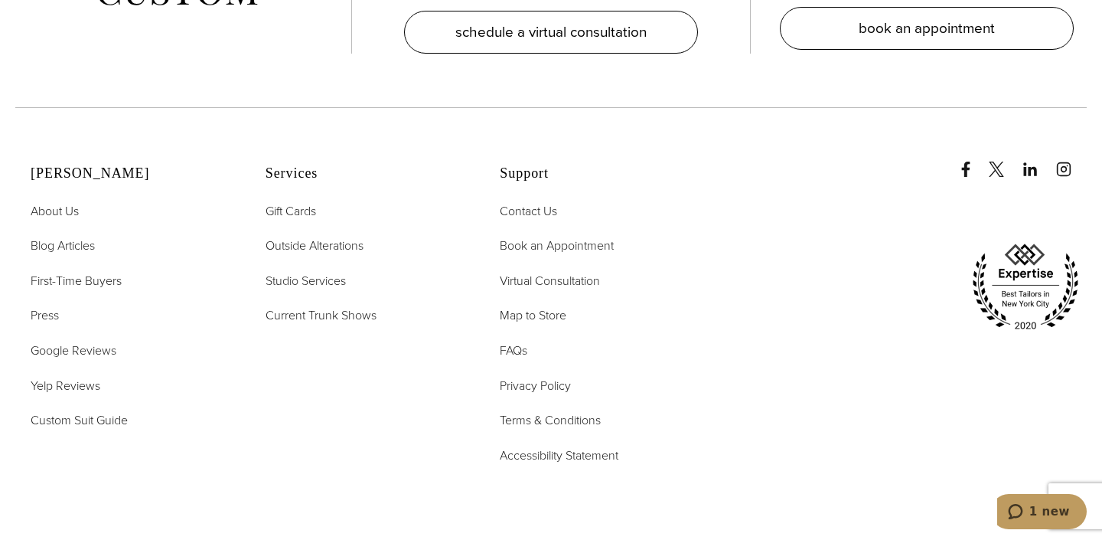
scroll to position [2482, 0]
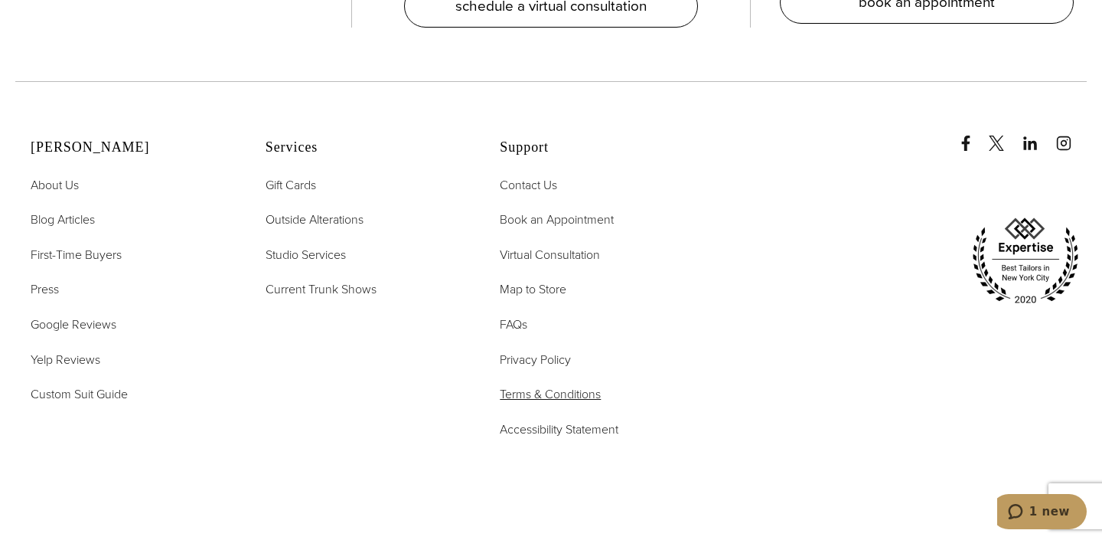
click at [533, 391] on span "Terms & Conditions" at bounding box center [550, 394] width 101 height 18
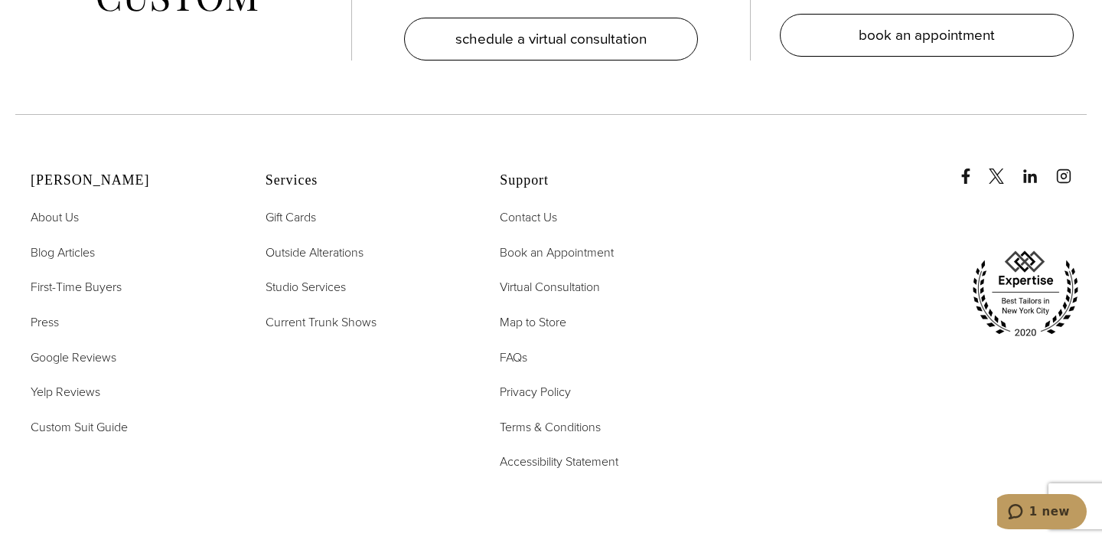
scroll to position [5069, 0]
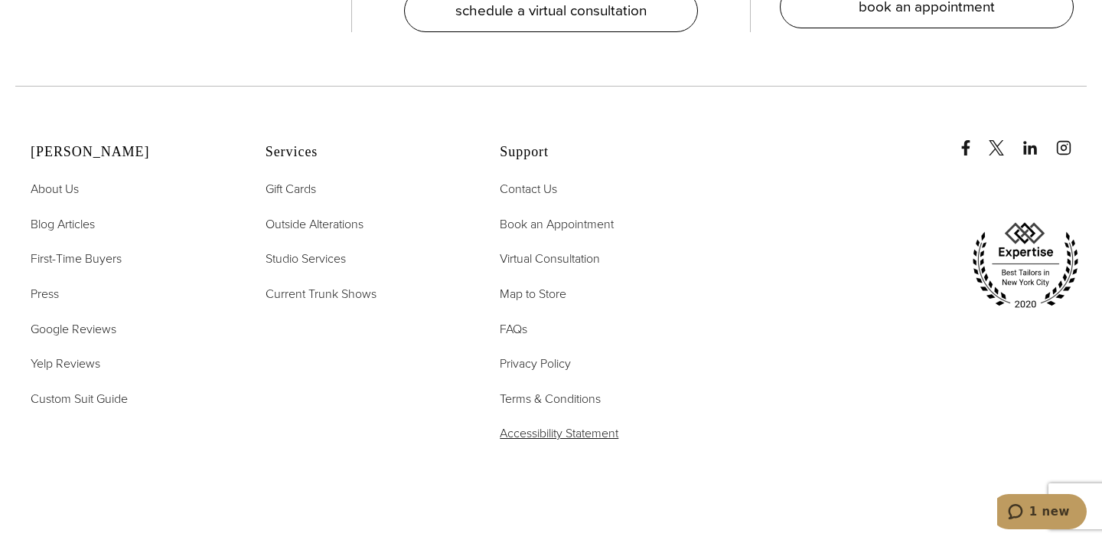
click at [566, 433] on span "Accessibility Statement" at bounding box center [559, 433] width 119 height 18
